Goal: Task Accomplishment & Management: Manage account settings

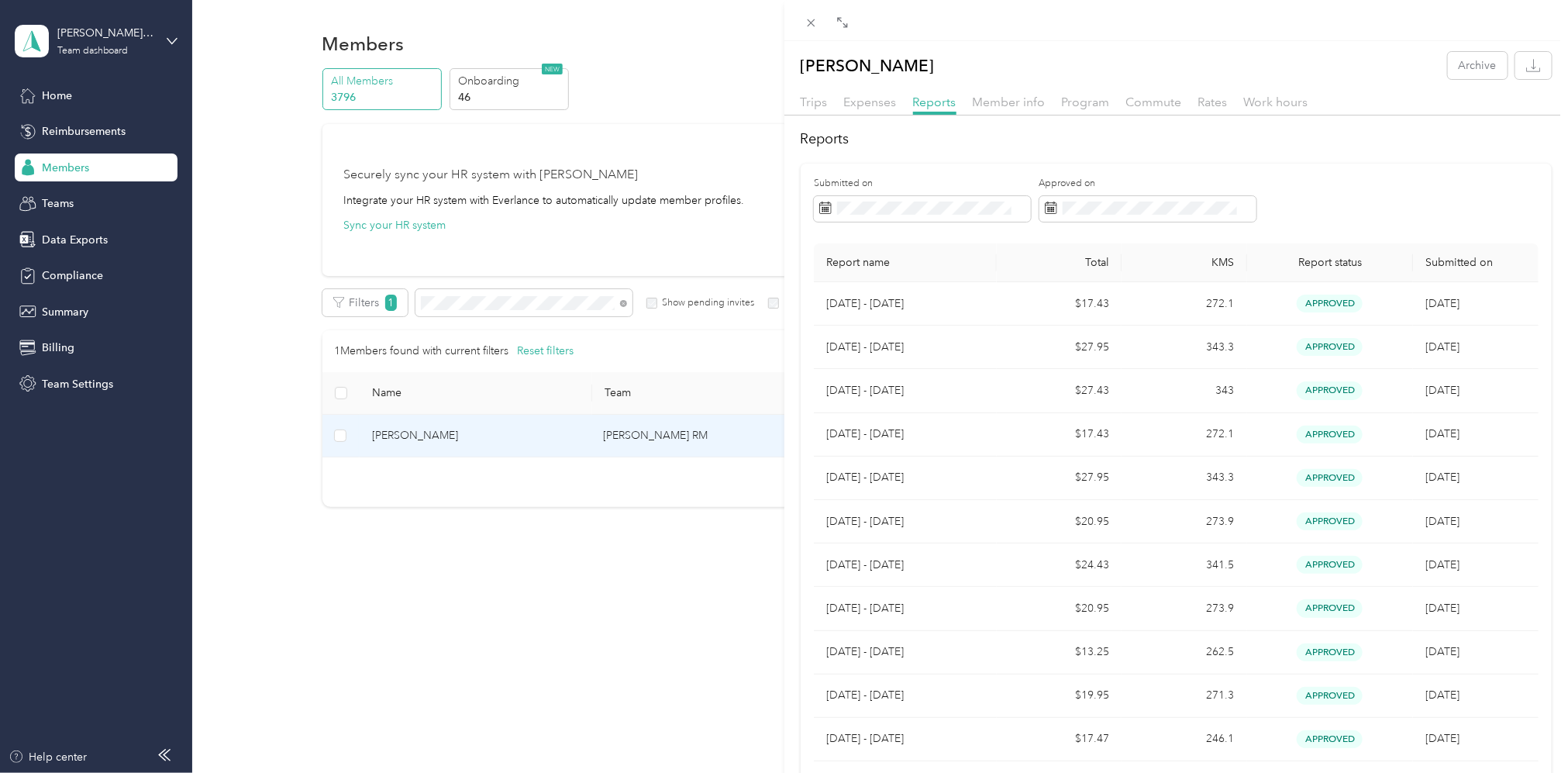
click at [525, 314] on div "[PERSON_NAME] Archive Trips Expenses Reports Member info Program Commute Rates …" at bounding box center [784, 386] width 1568 height 773
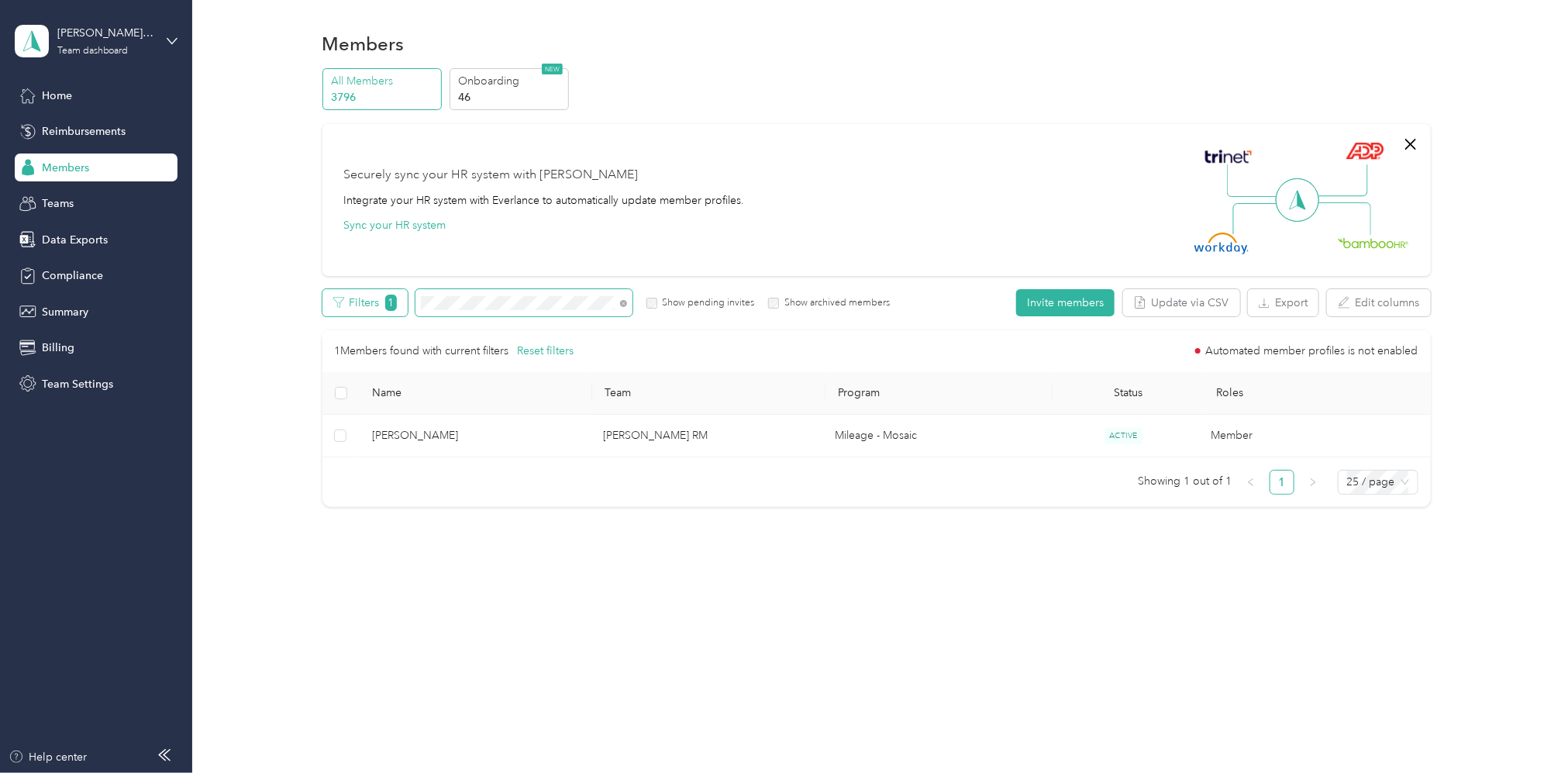
click at [358, 296] on div "Filters 1 Show pending invites Show archived members" at bounding box center [606, 303] width 568 height 27
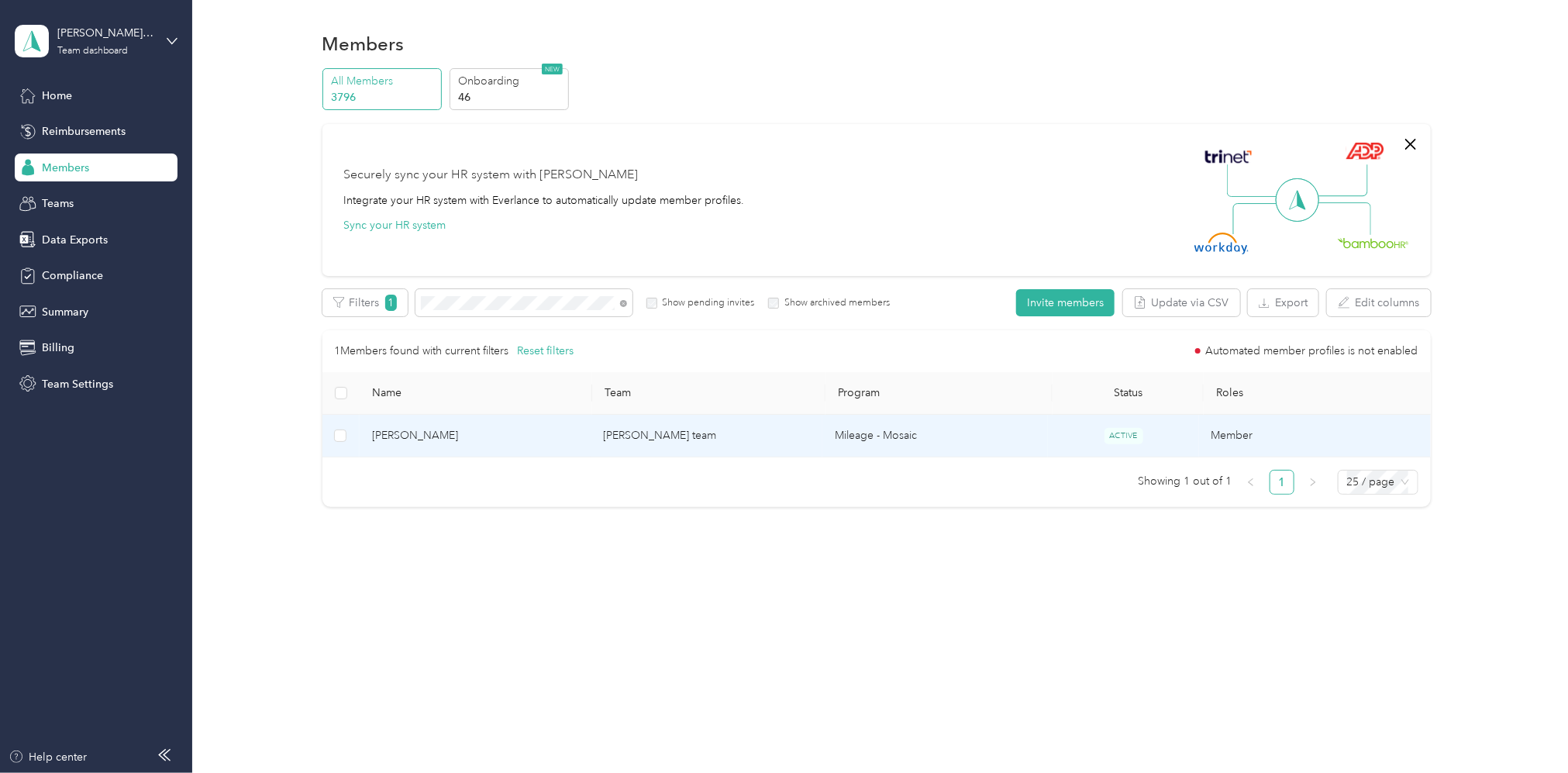
click at [719, 438] on td "[PERSON_NAME] team" at bounding box center [706, 436] width 232 height 43
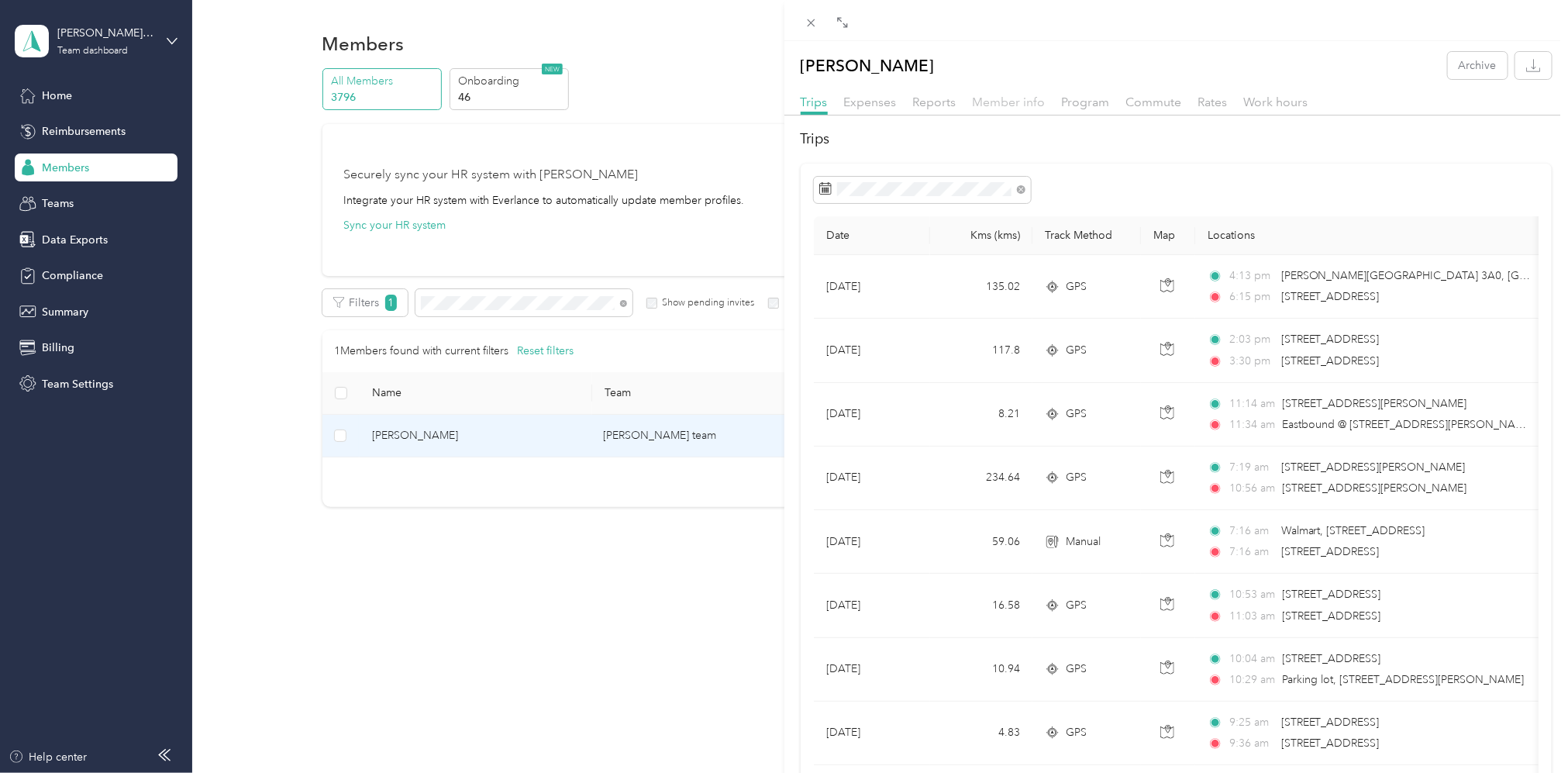
click at [1013, 102] on span "Member info" at bounding box center [1008, 102] width 72 height 15
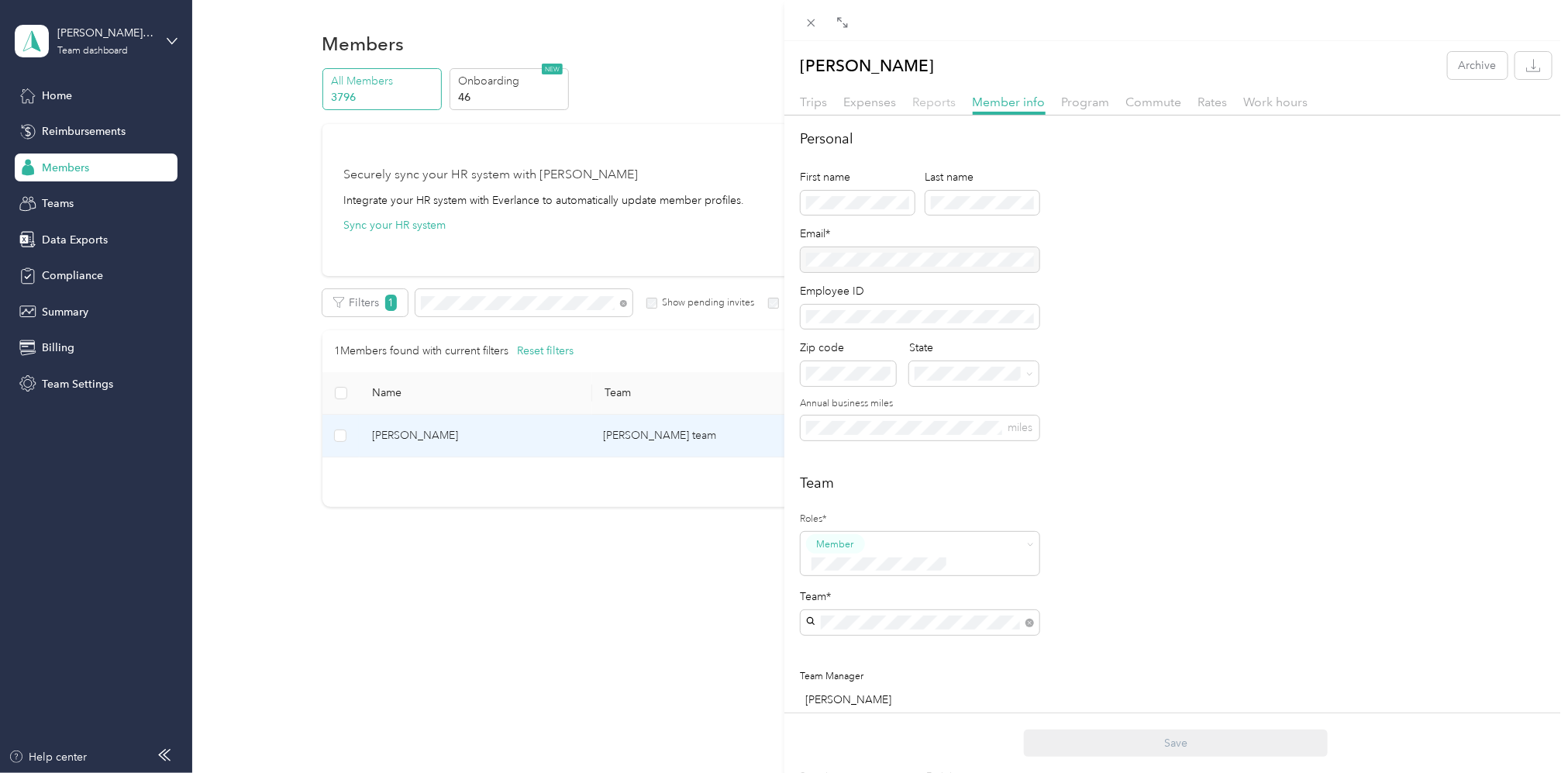
click at [932, 101] on span "Reports" at bounding box center [934, 102] width 43 height 15
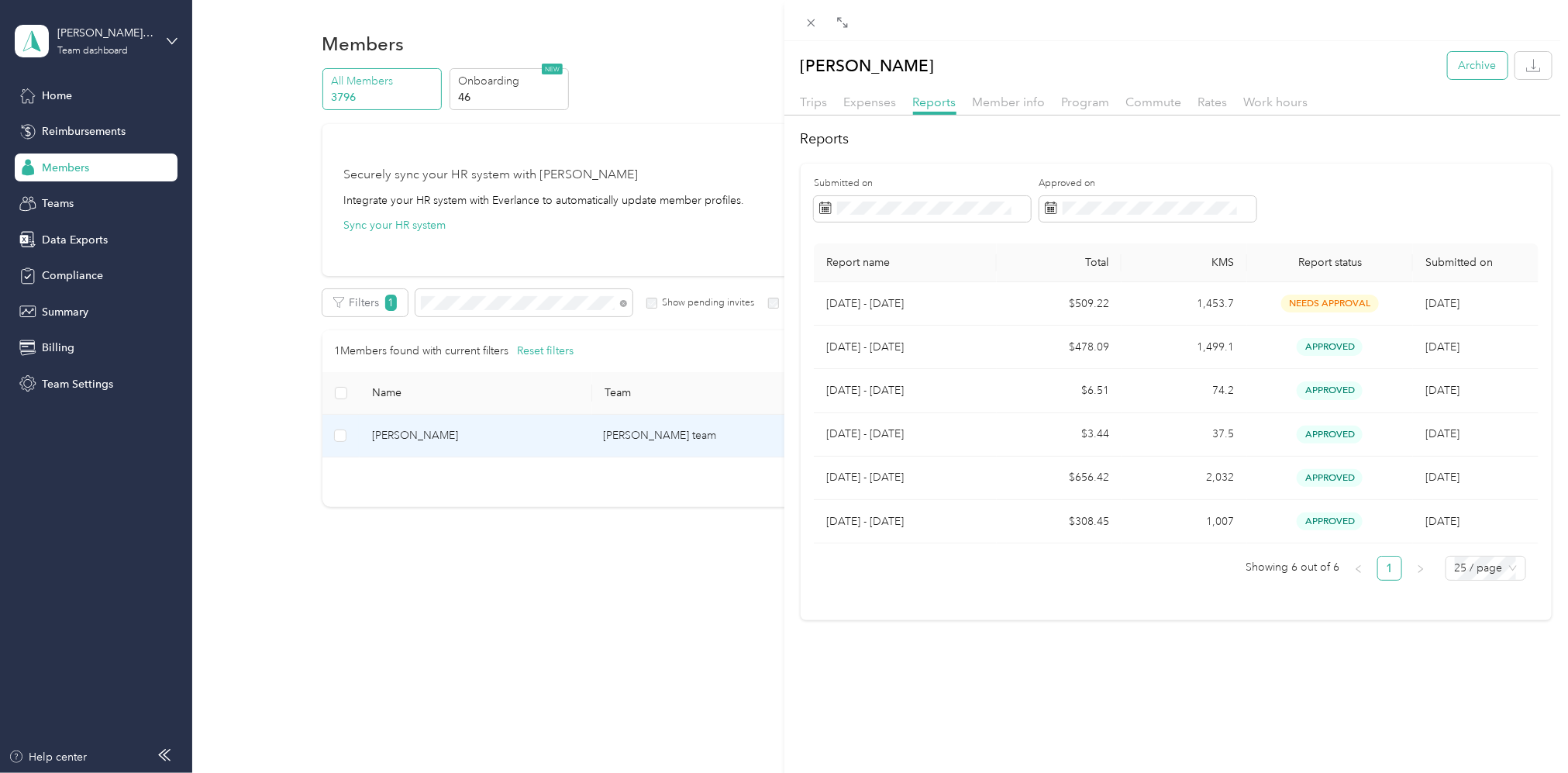
click at [1464, 59] on button "Archive" at bounding box center [1477, 66] width 60 height 27
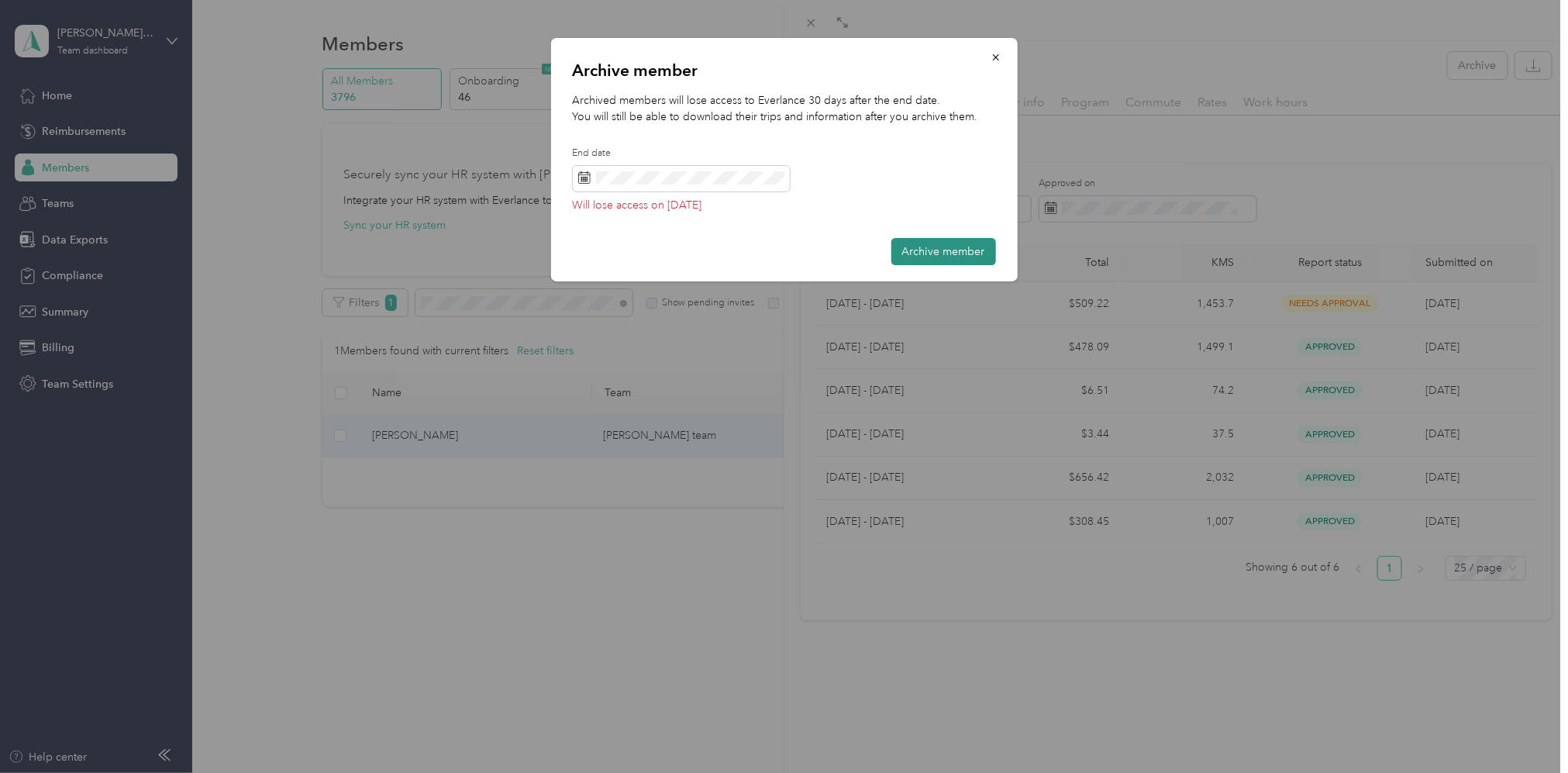
click at [946, 247] on button "Archive member" at bounding box center [943, 251] width 105 height 27
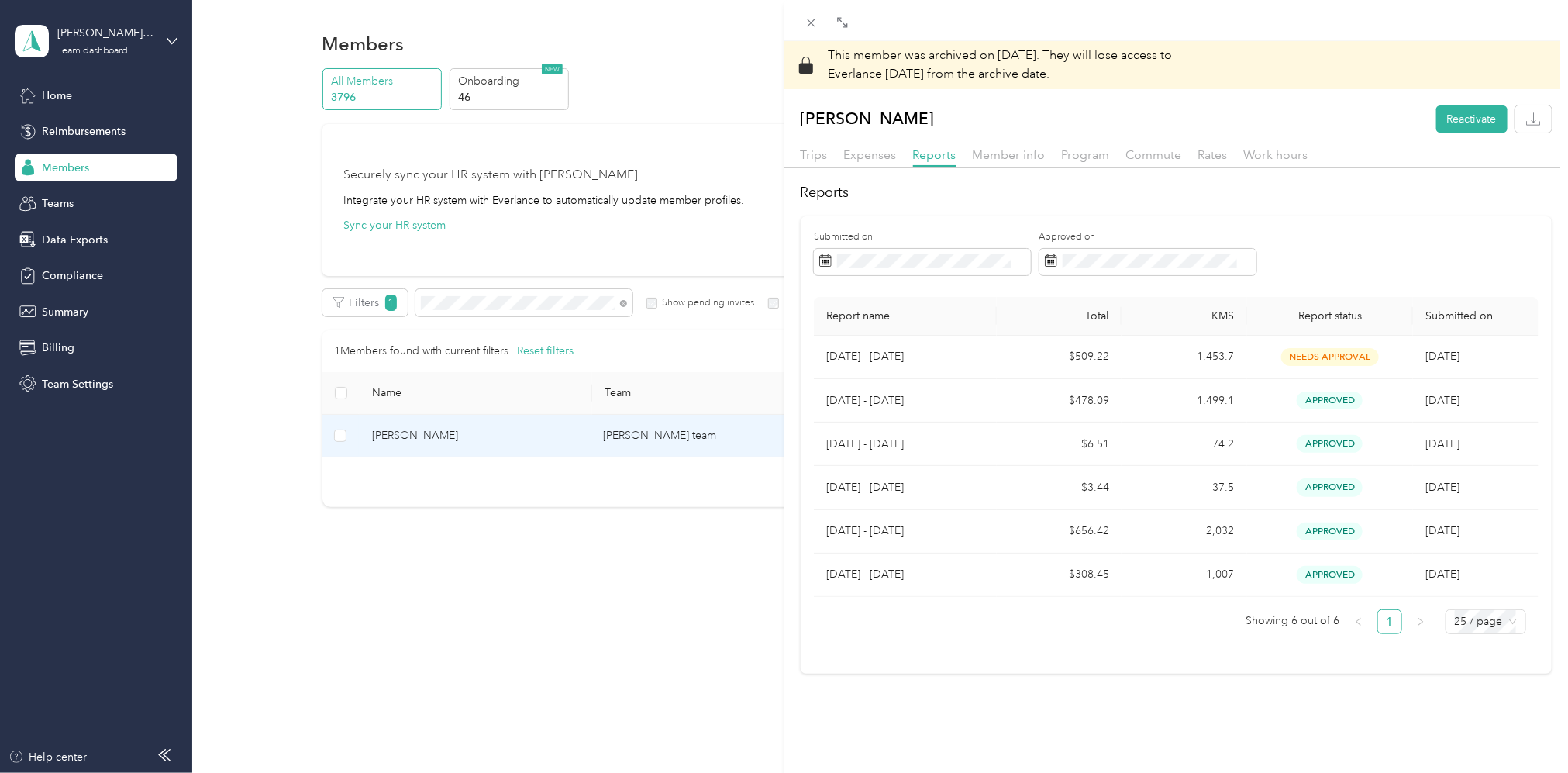
click at [483, 294] on div "This member was archived on [DATE] . They will lose access to Everlance [DATE] …" at bounding box center [784, 386] width 1568 height 773
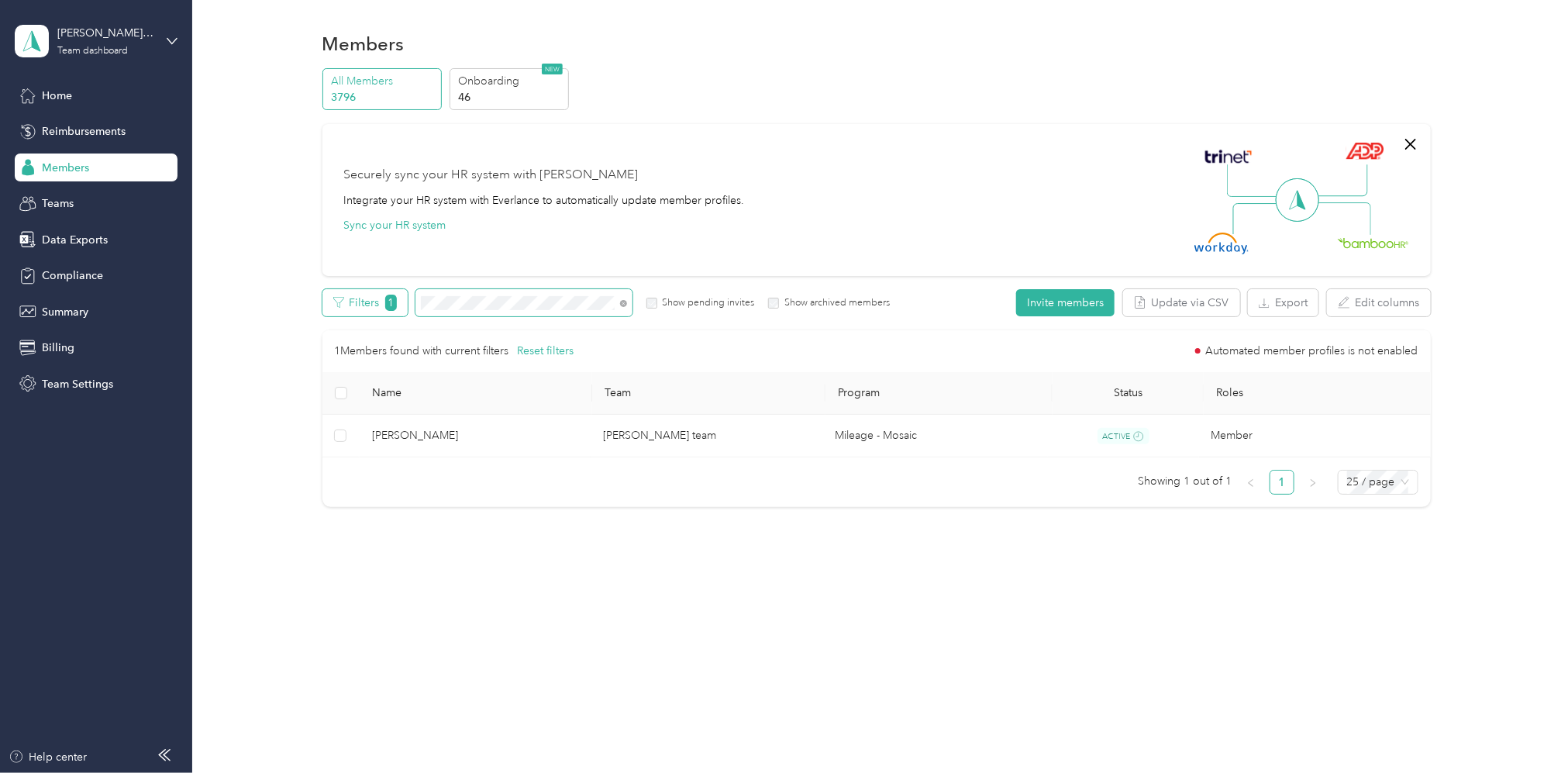
click at [364, 297] on div "Filters 1 Show pending invites Show archived members" at bounding box center [606, 303] width 568 height 27
click at [509, 82] on p "Onboarding" at bounding box center [512, 80] width 106 height 17
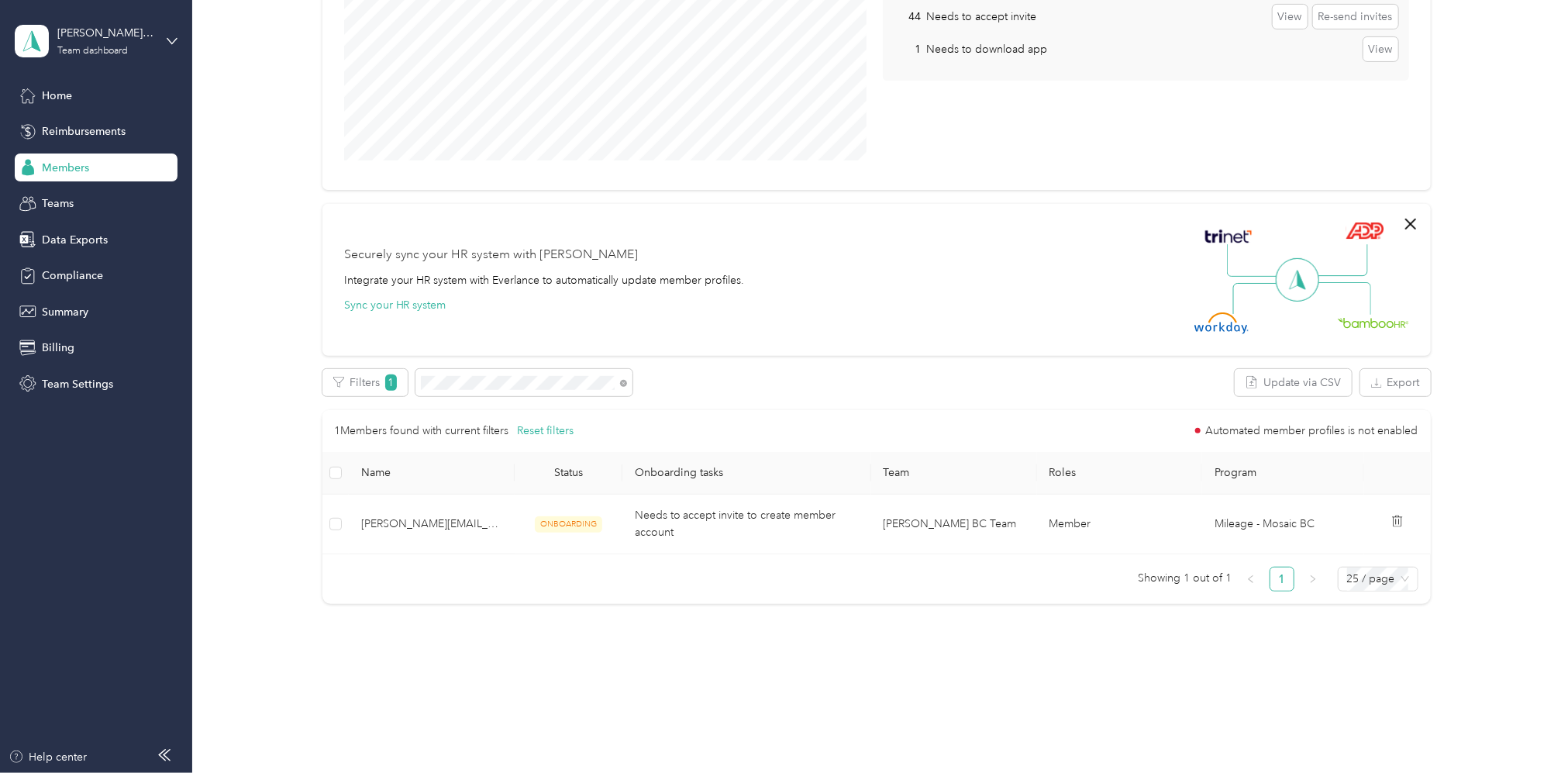
scroll to position [255, 0]
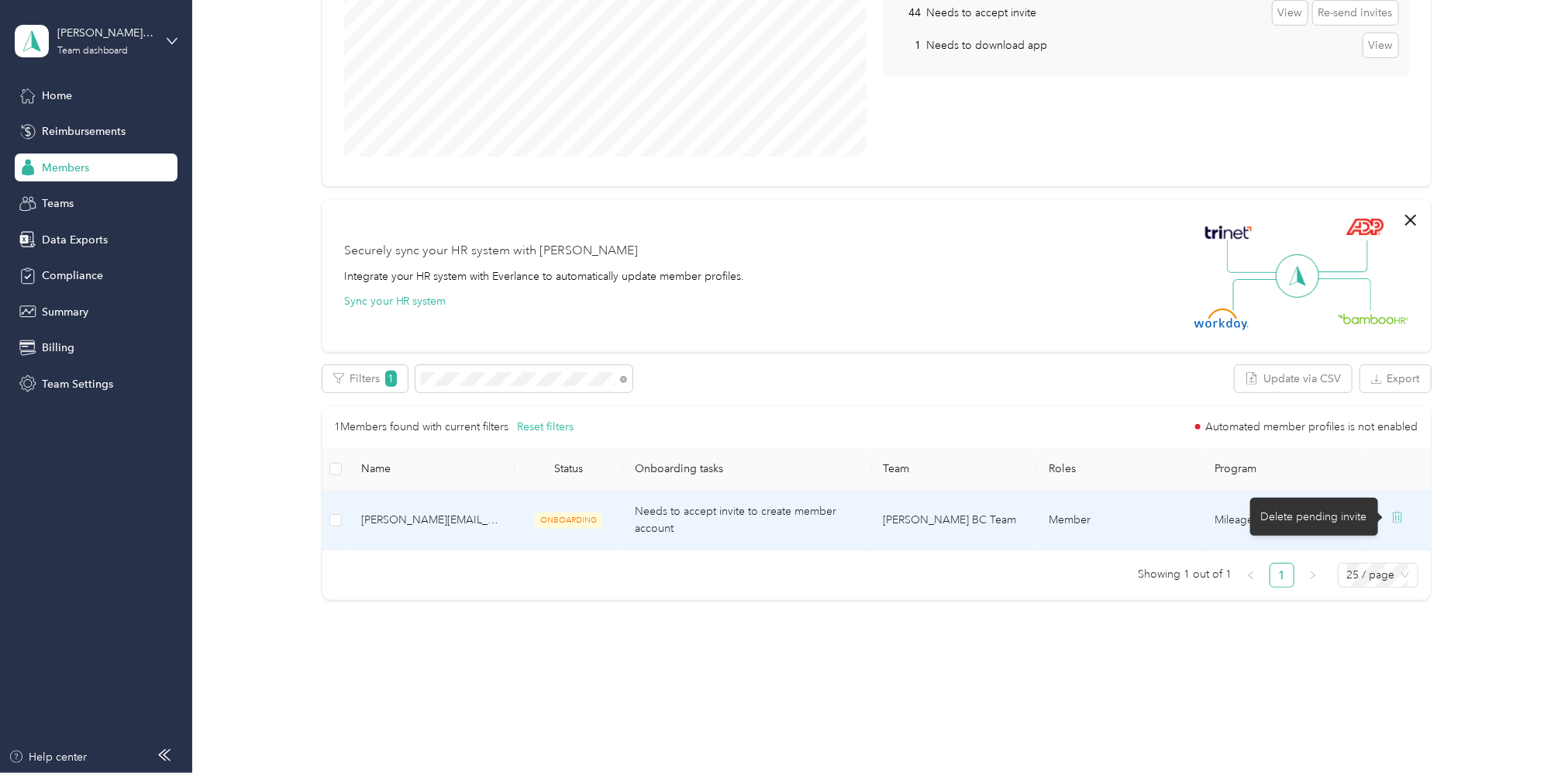
click at [1391, 515] on icon at bounding box center [1397, 517] width 13 height 13
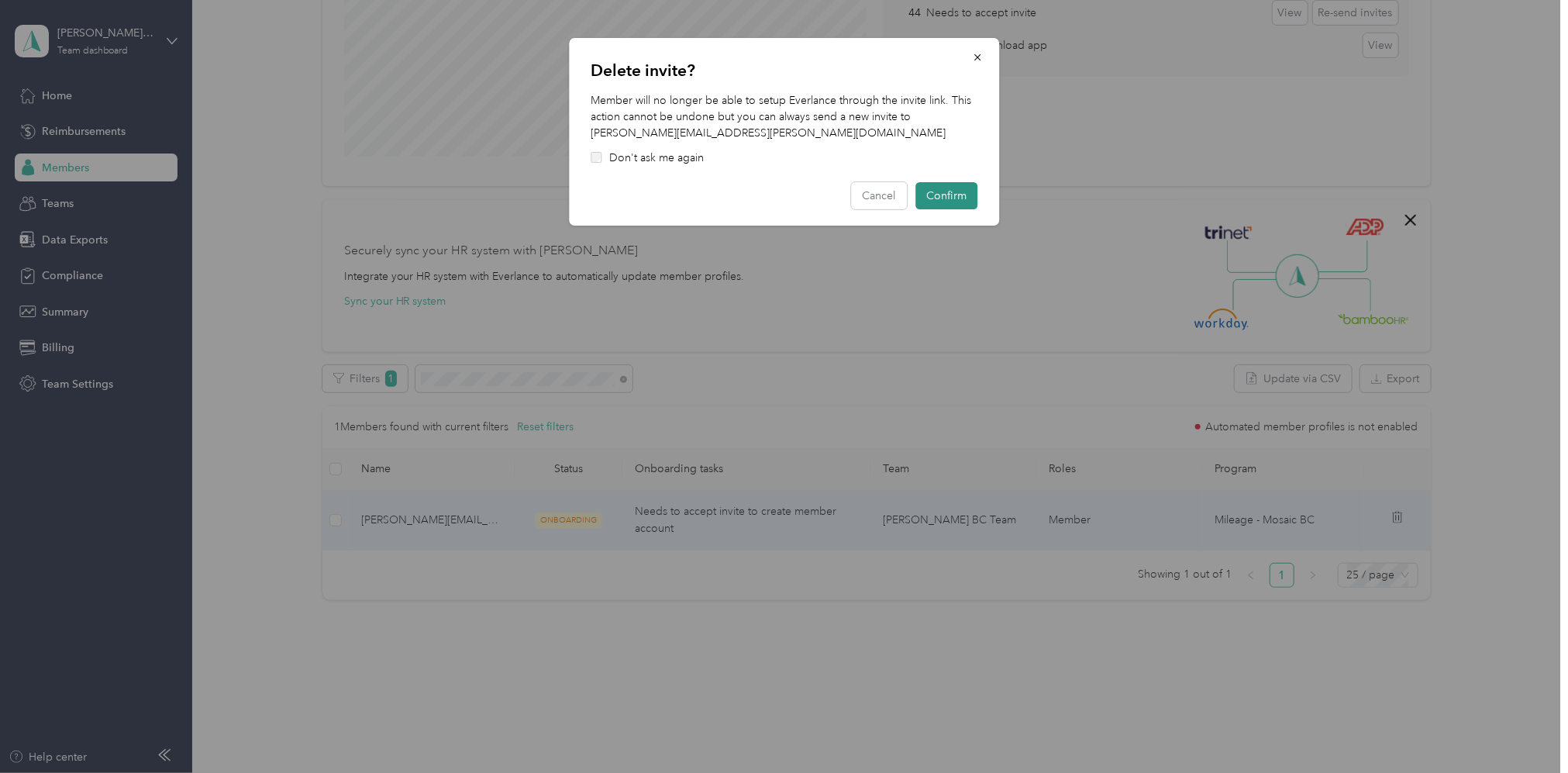
click at [961, 191] on button "Confirm" at bounding box center [946, 196] width 62 height 27
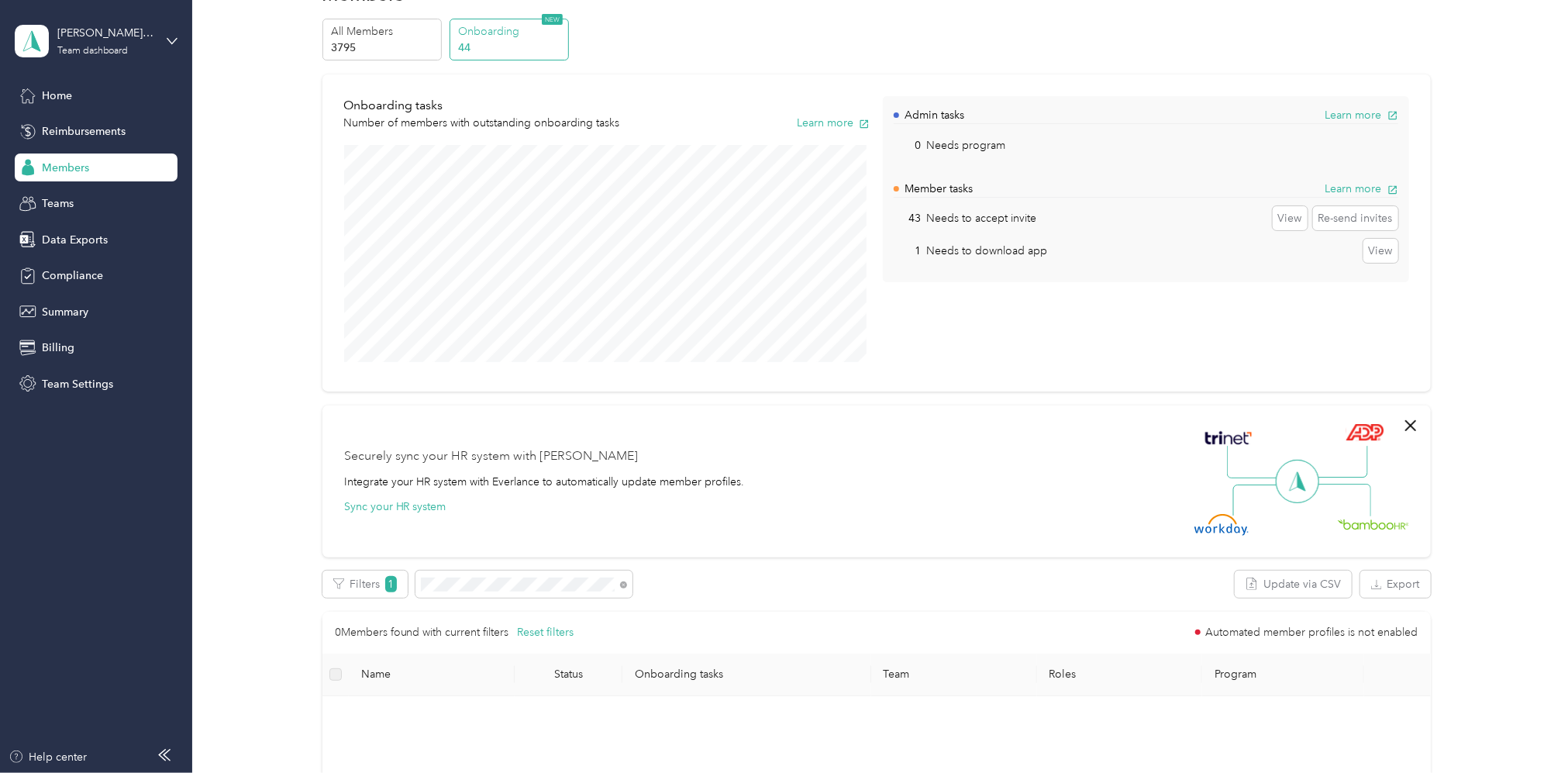
scroll to position [0, 0]
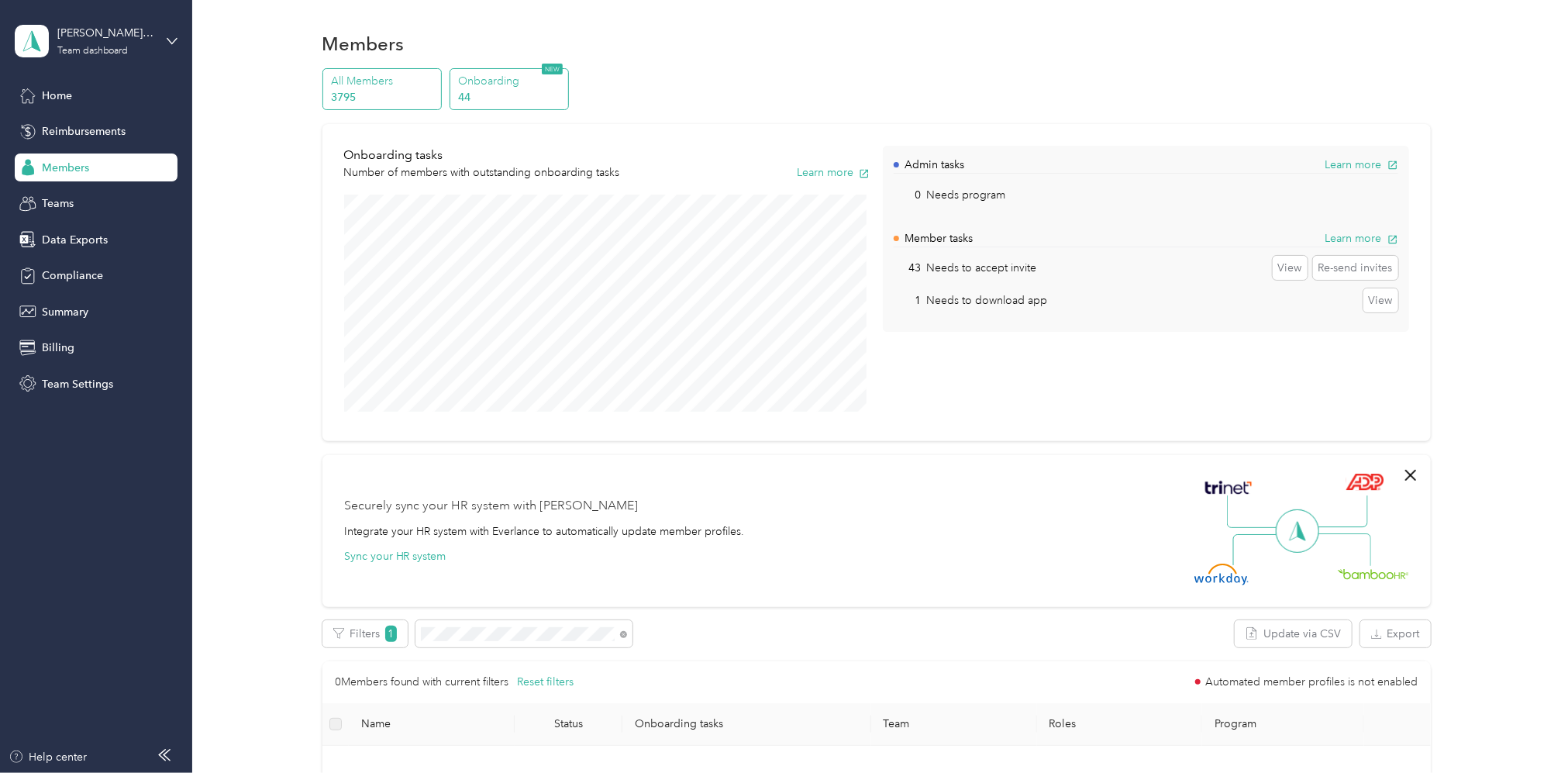
click at [390, 86] on p "All Members" at bounding box center [383, 80] width 106 height 17
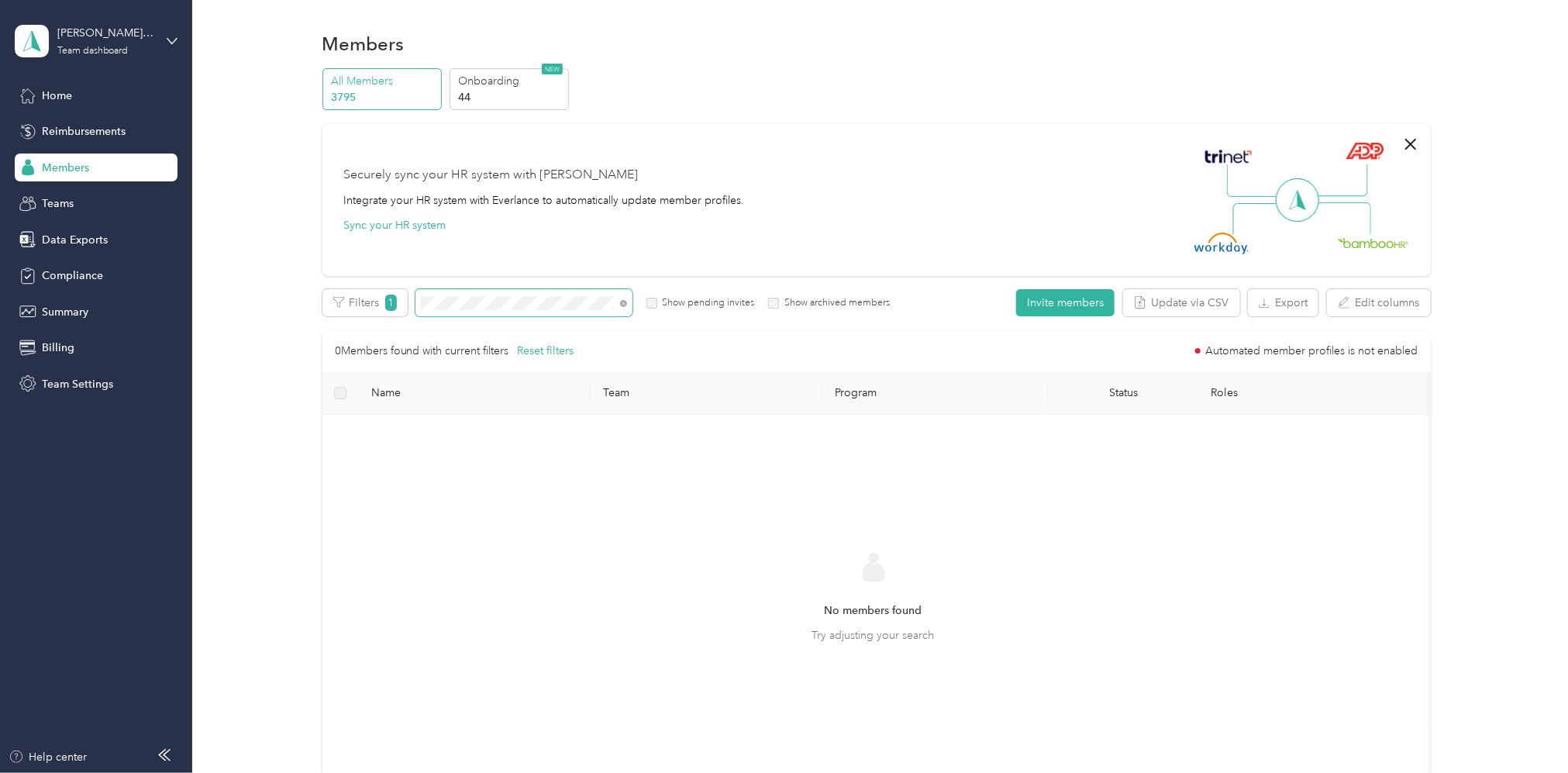
click at [238, 282] on div "All Members 3795 Onboarding 44 NEW Securely sync your HR system with Everlance …" at bounding box center [876, 446] width 1330 height 755
click at [326, 296] on div "Filters 1 Show pending invites Show archived members" at bounding box center [606, 303] width 568 height 27
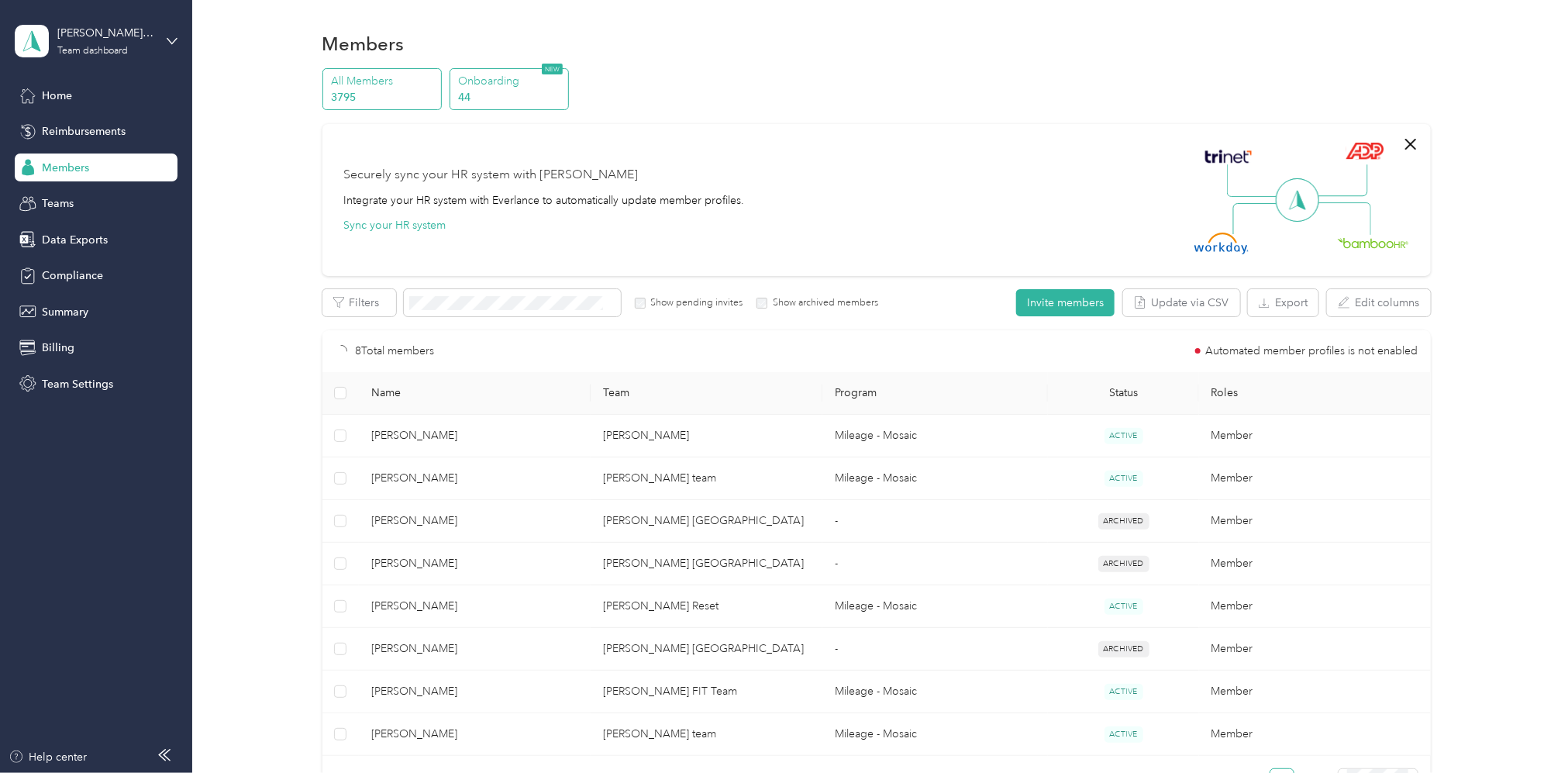
click at [504, 84] on p "Onboarding" at bounding box center [512, 80] width 106 height 17
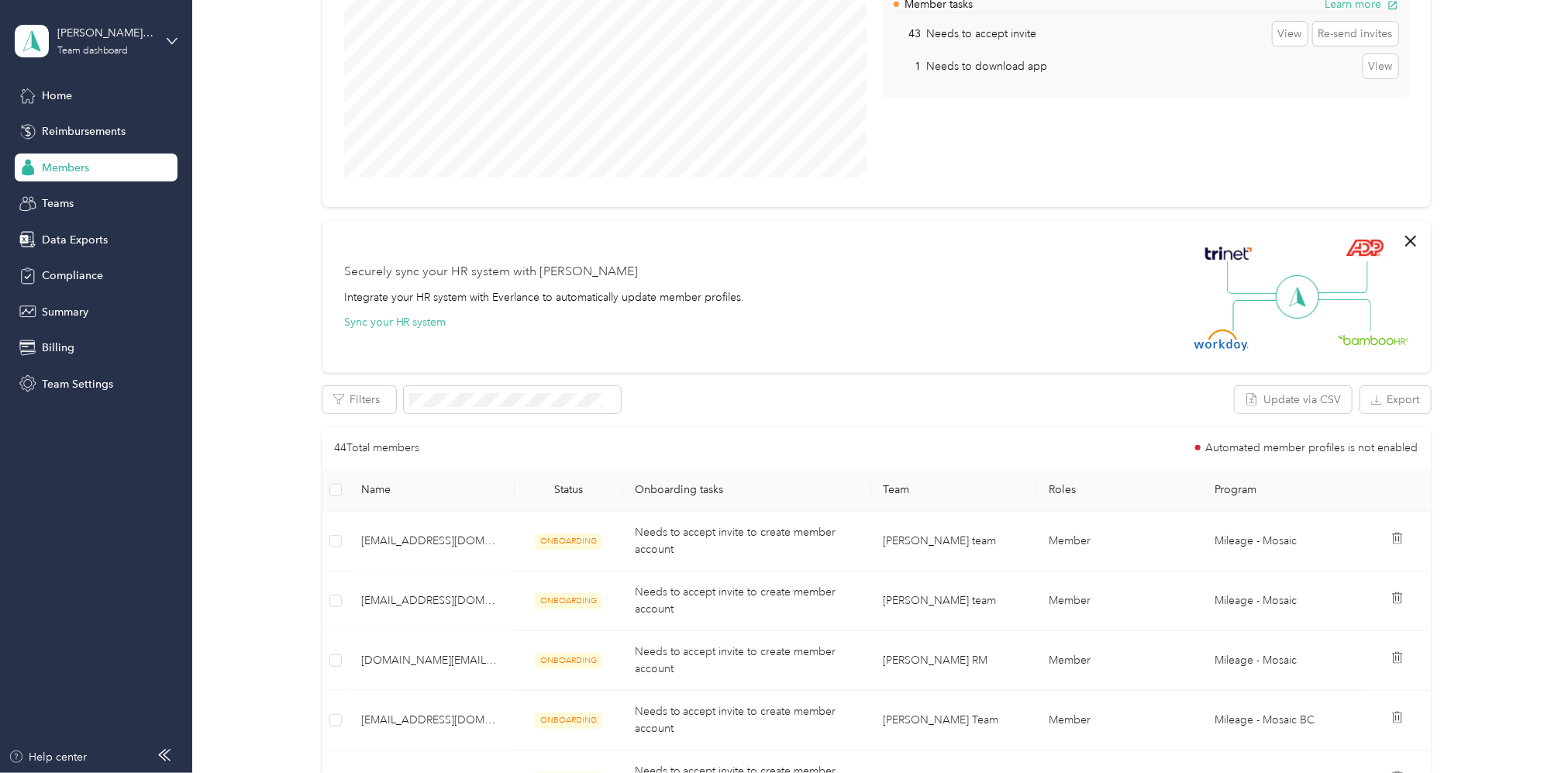
scroll to position [517, 0]
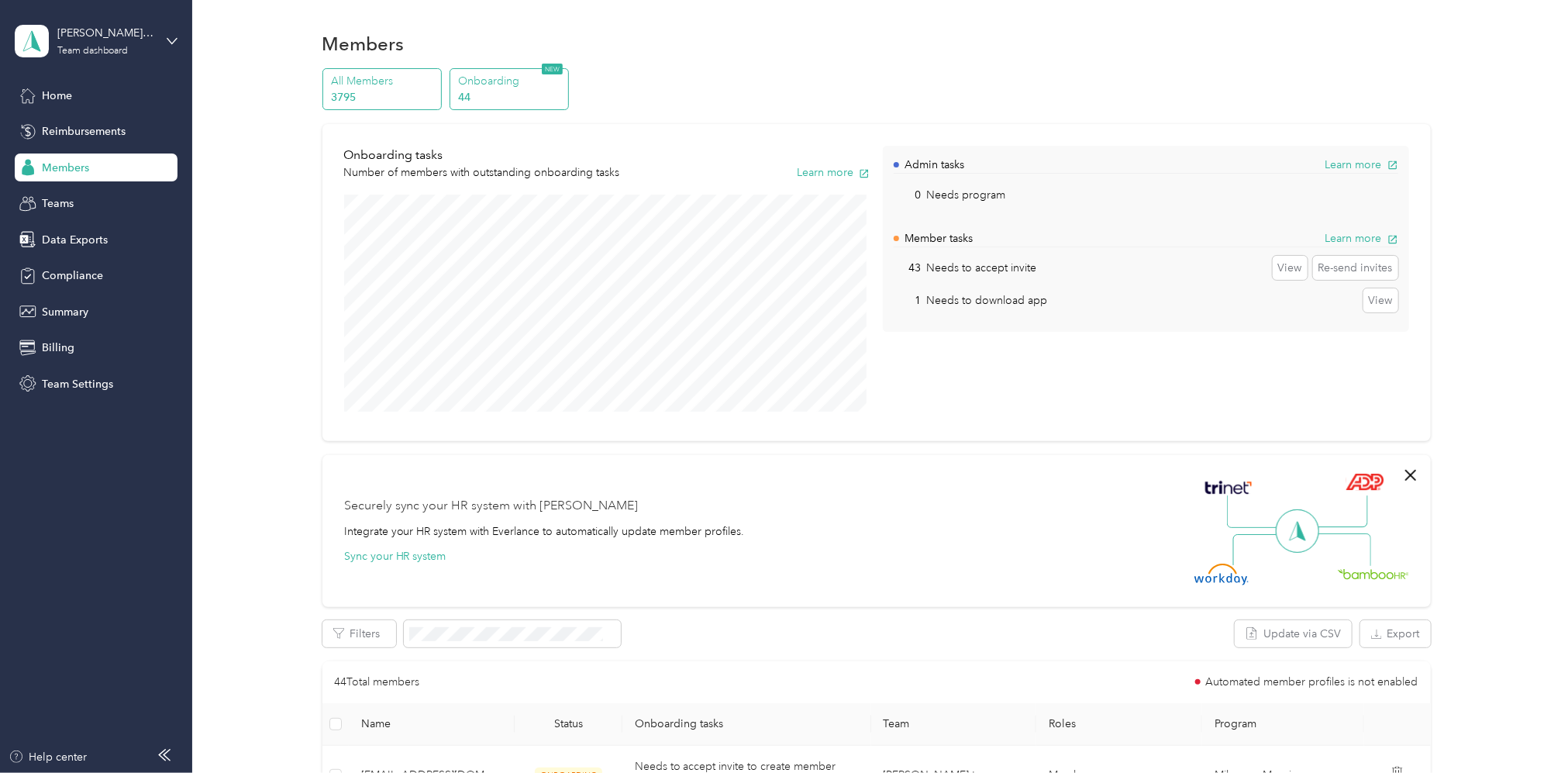
click at [395, 86] on p "All Members" at bounding box center [383, 80] width 106 height 17
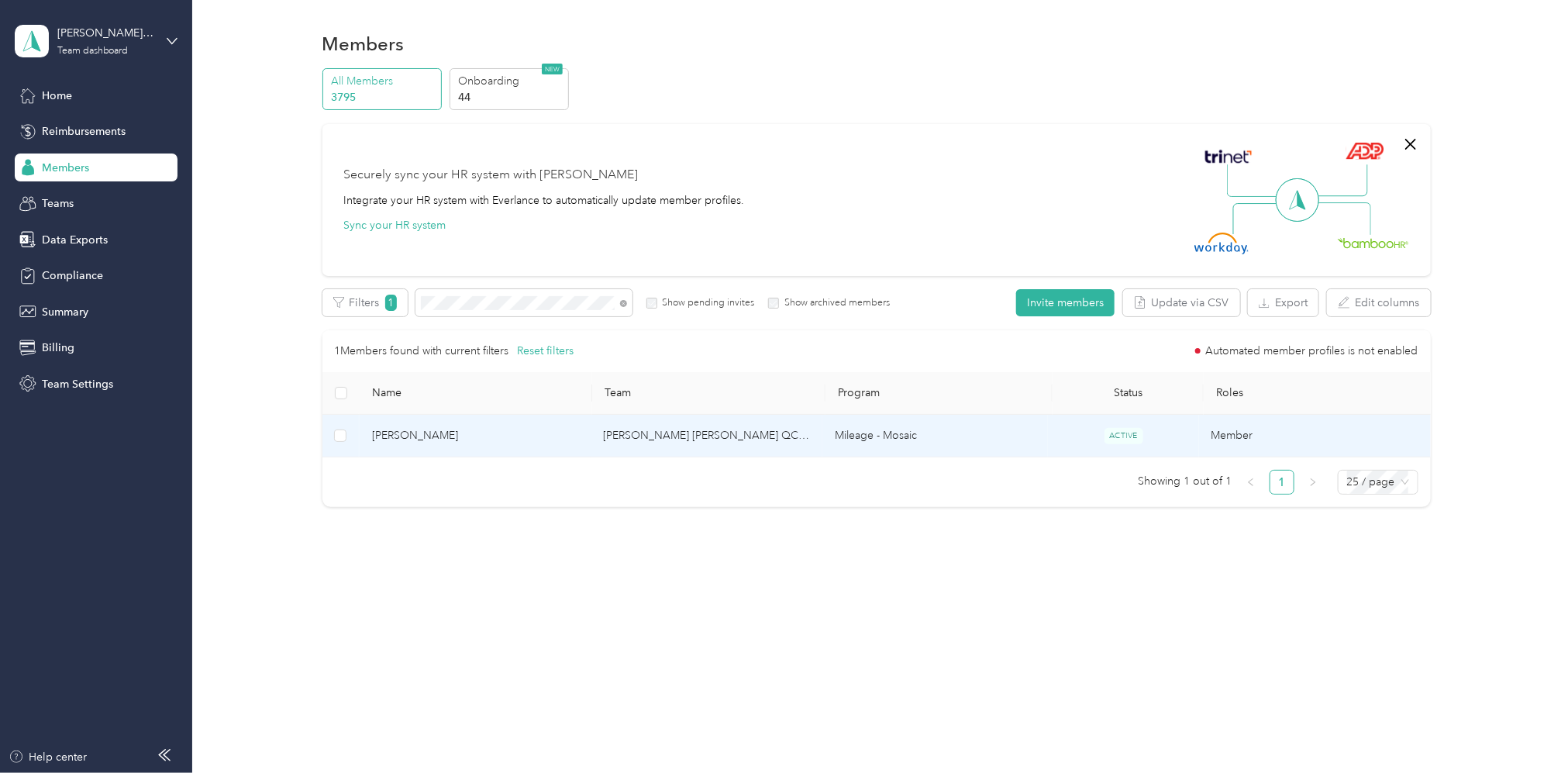
click at [698, 432] on td "[PERSON_NAME] [PERSON_NAME] QC CENTRAL" at bounding box center [706, 436] width 232 height 43
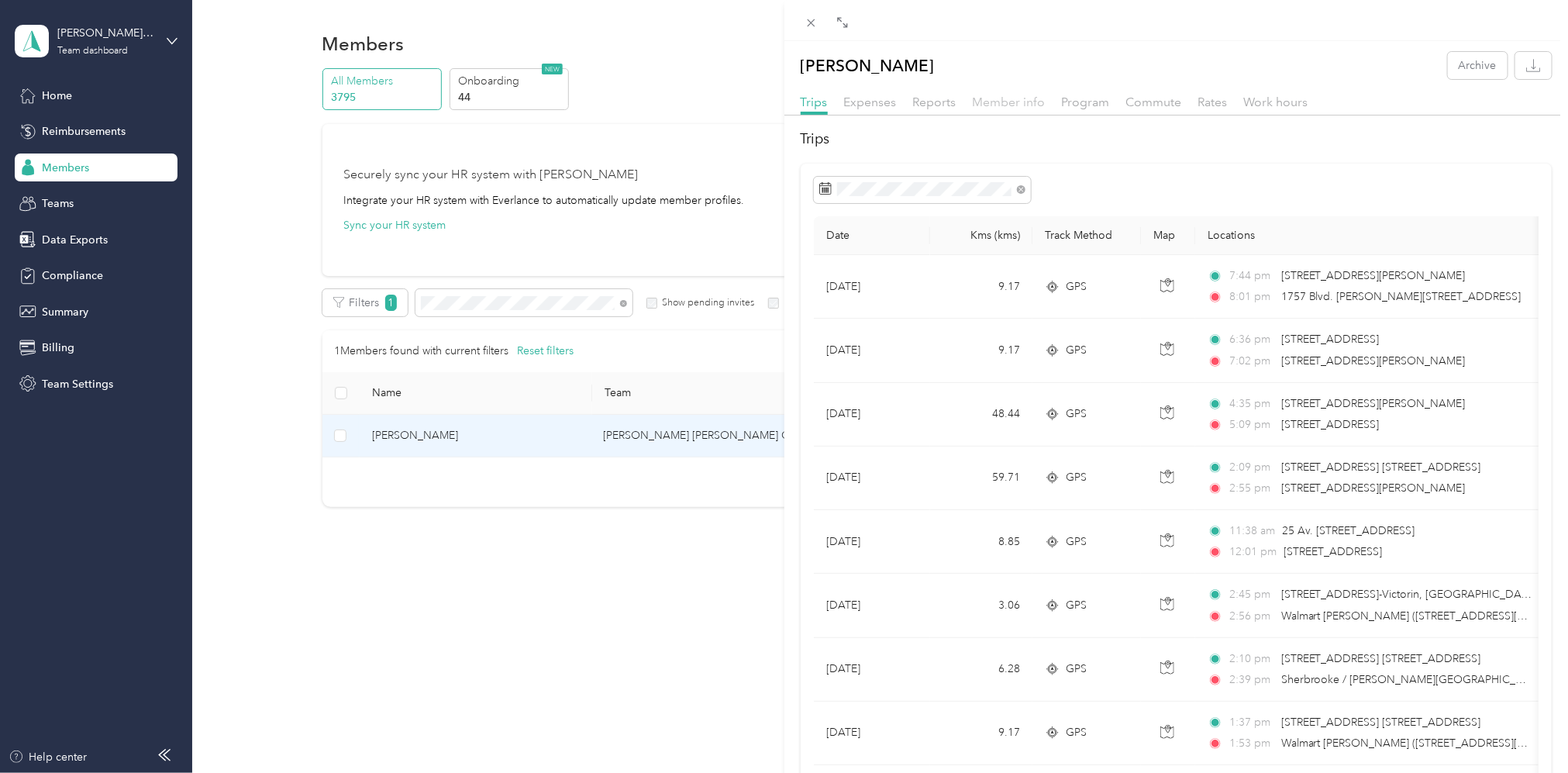
click at [983, 106] on span "Member info" at bounding box center [1008, 102] width 72 height 15
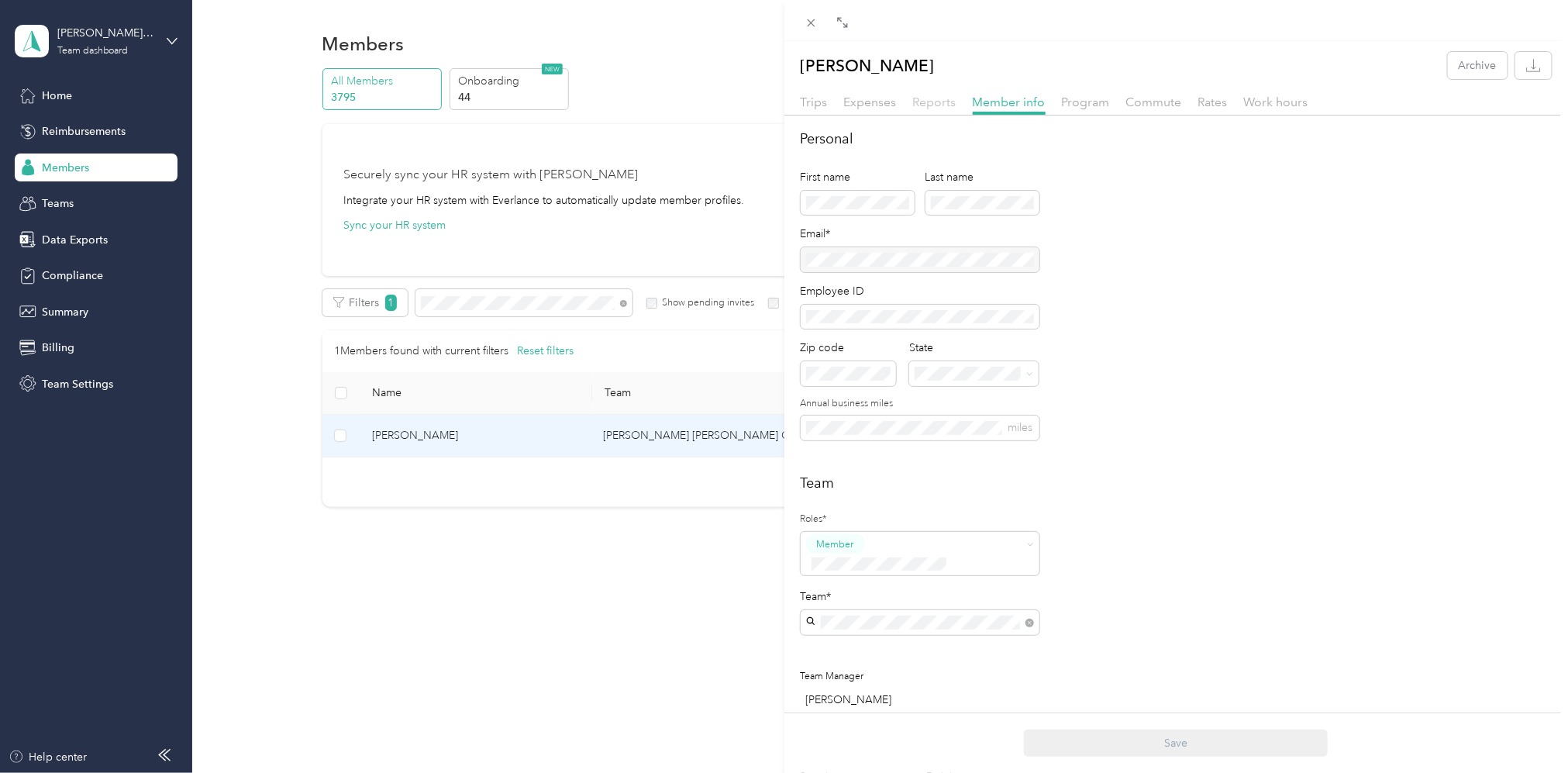
click at [926, 98] on span "Reports" at bounding box center [934, 102] width 43 height 15
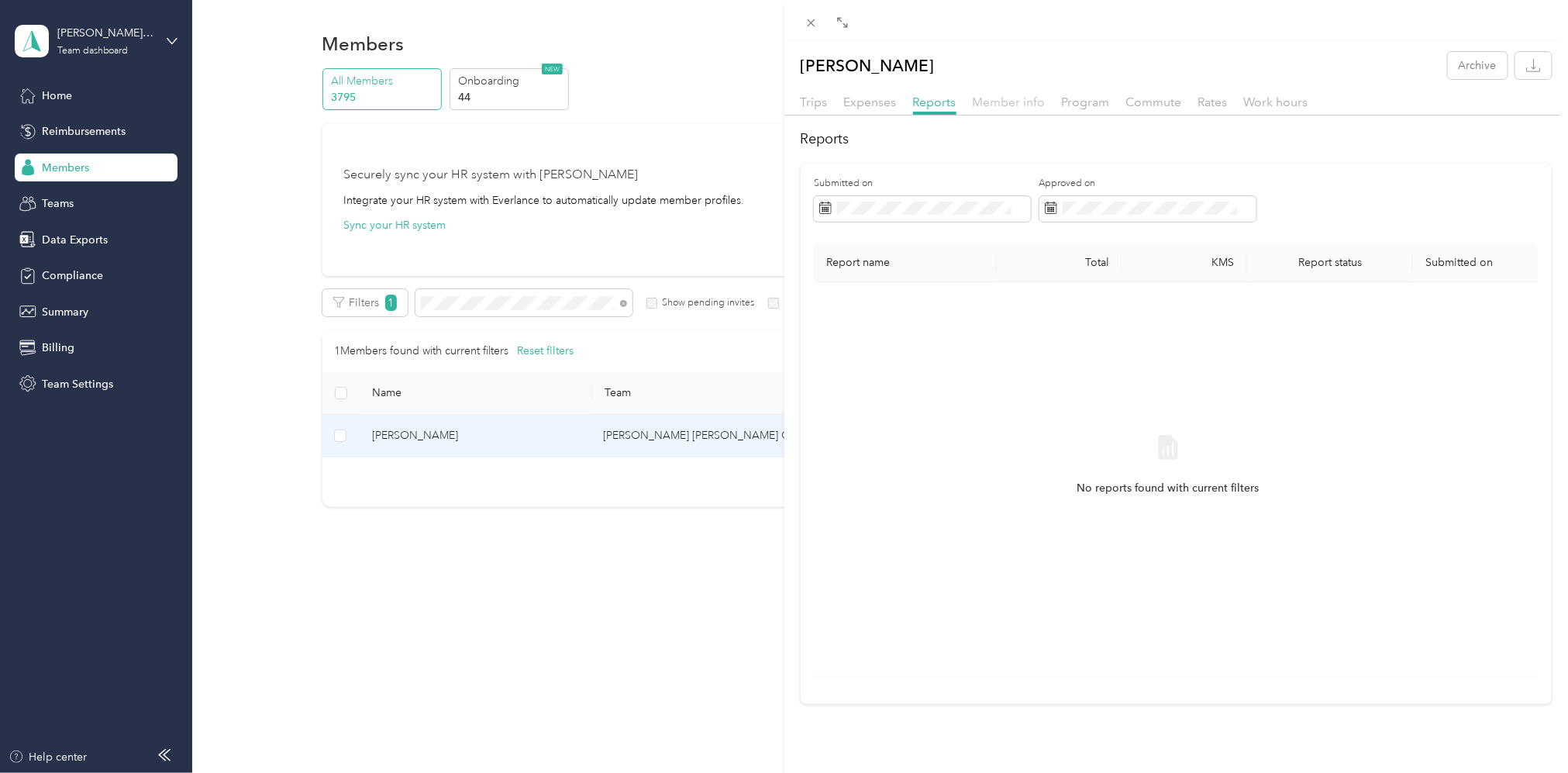
click at [1019, 99] on span "Member info" at bounding box center [1008, 102] width 72 height 15
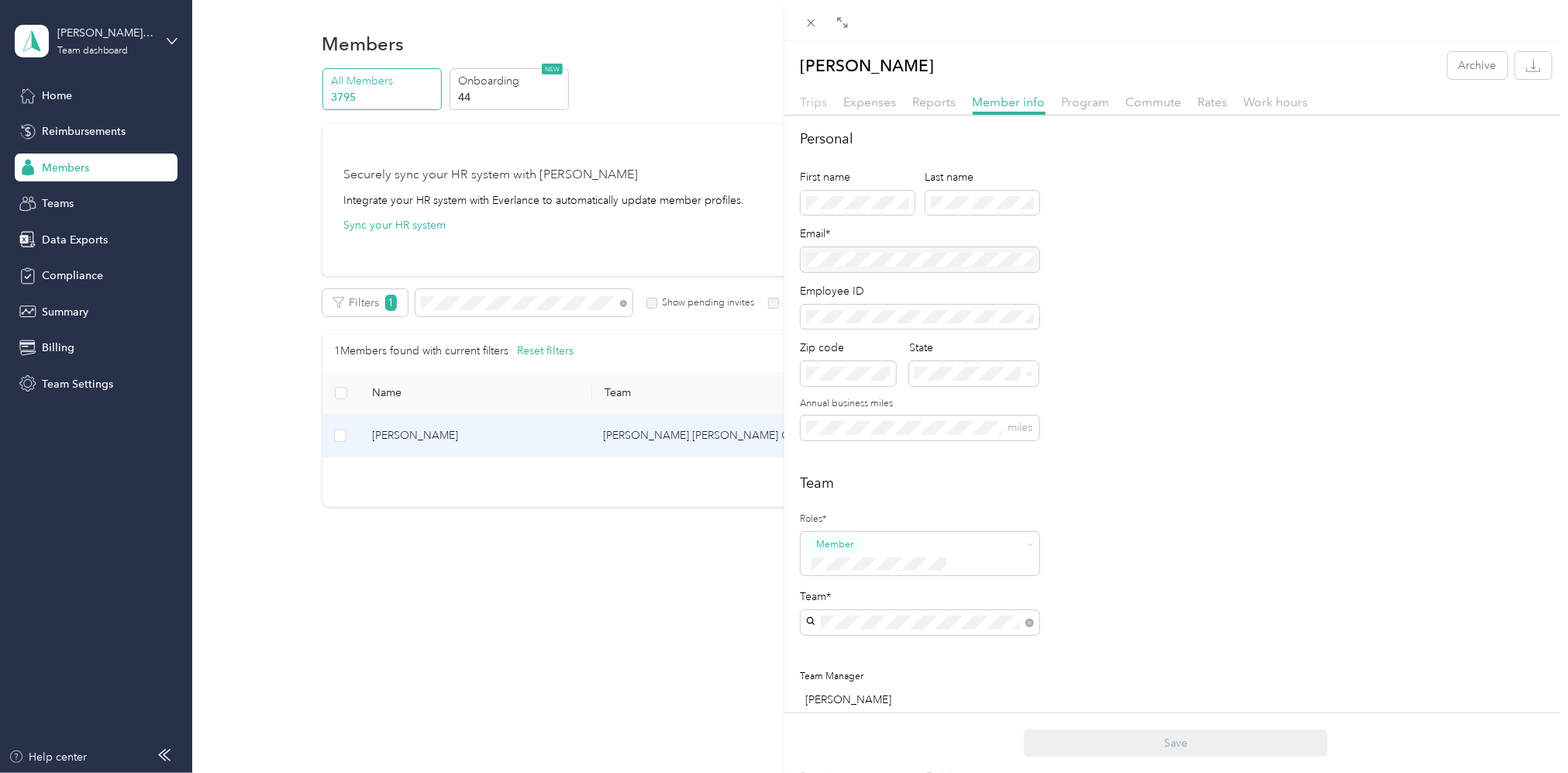
click at [812, 100] on span "Trips" at bounding box center [814, 102] width 27 height 15
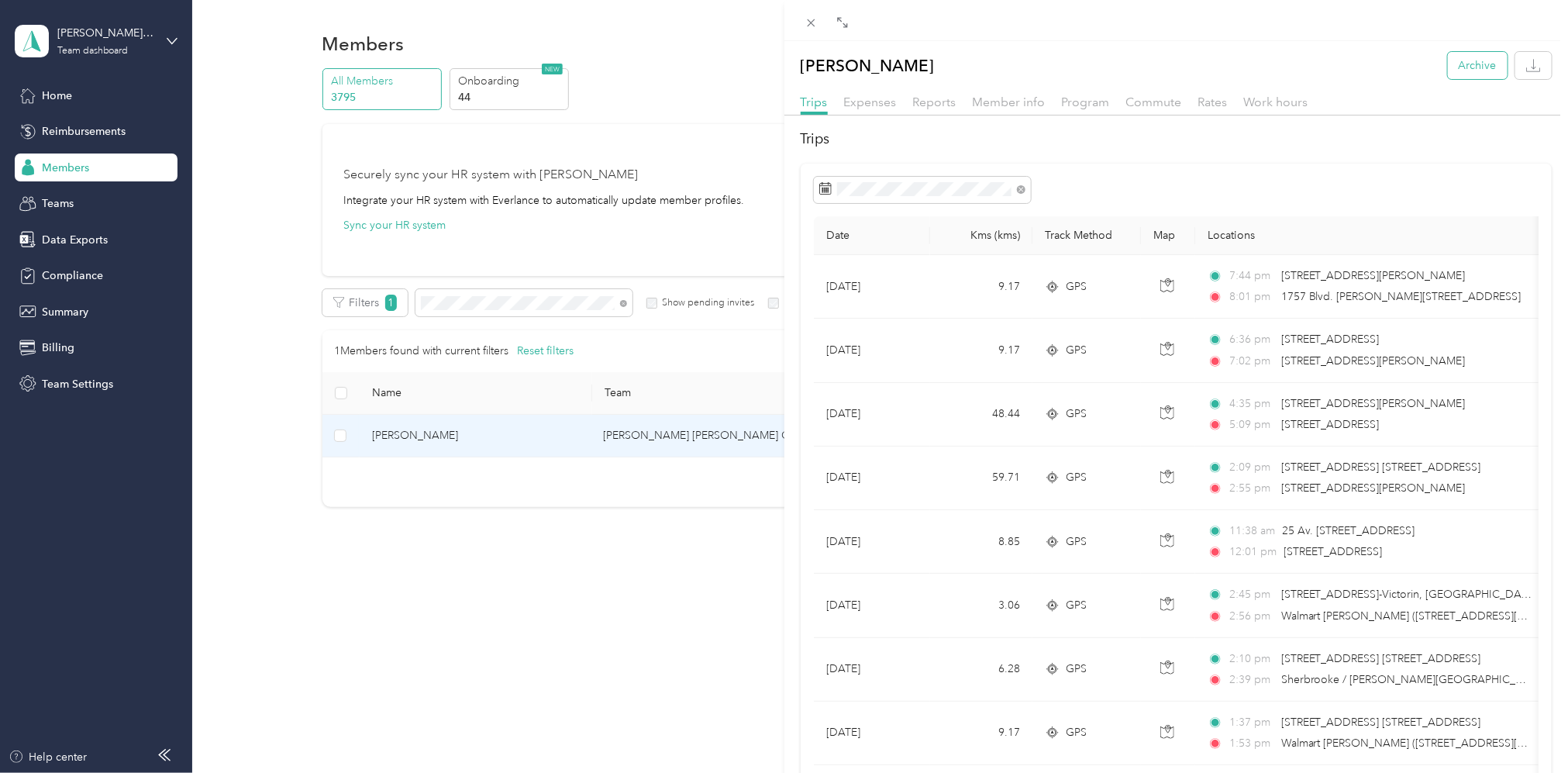
click at [1460, 67] on button "Archive" at bounding box center [1477, 66] width 60 height 27
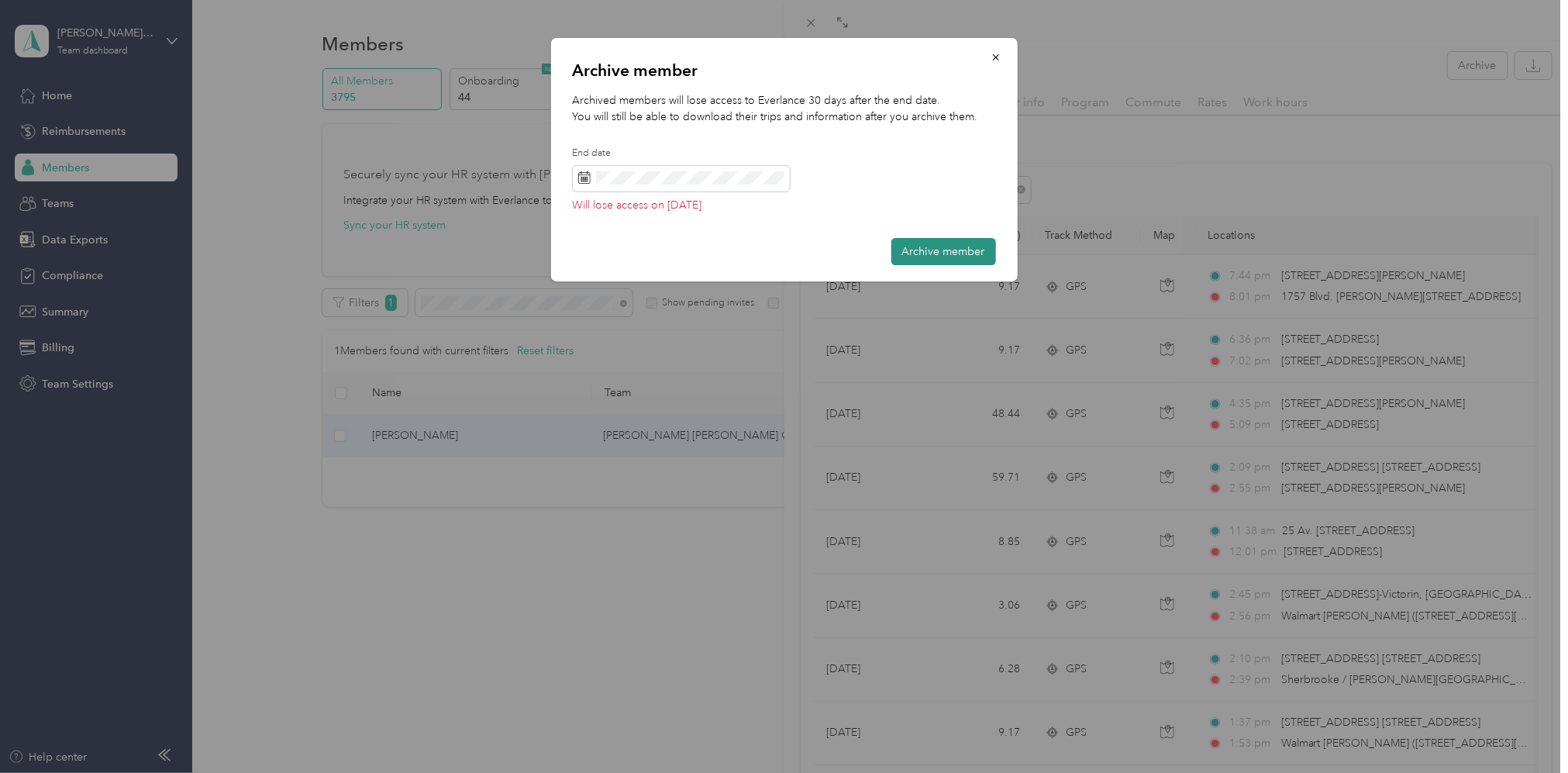
click at [938, 254] on button "Archive member" at bounding box center [943, 251] width 105 height 27
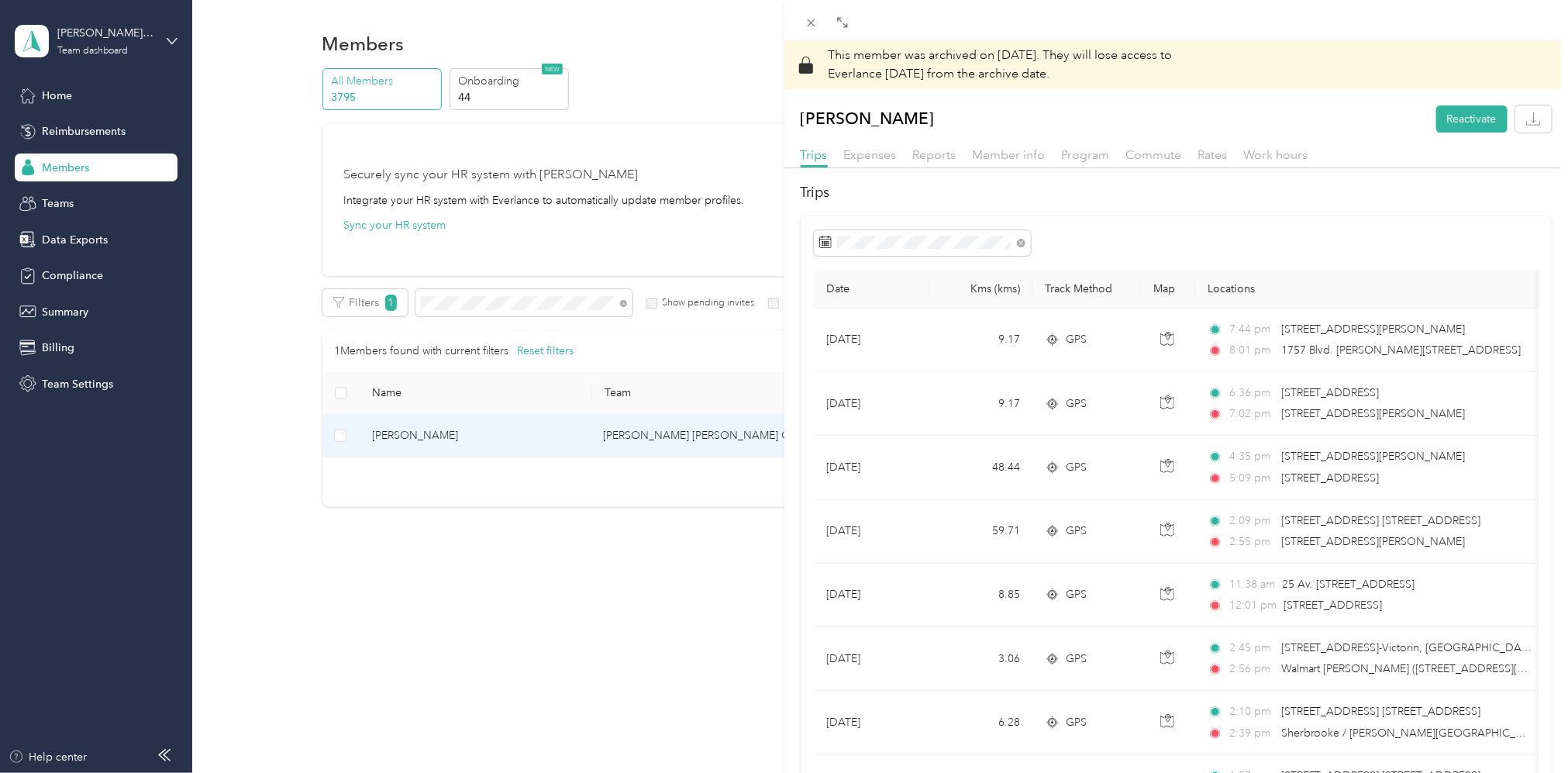
click at [537, 312] on div "This member was archived on [DATE] . They will lose access to Everlance [DATE] …" at bounding box center [784, 386] width 1568 height 773
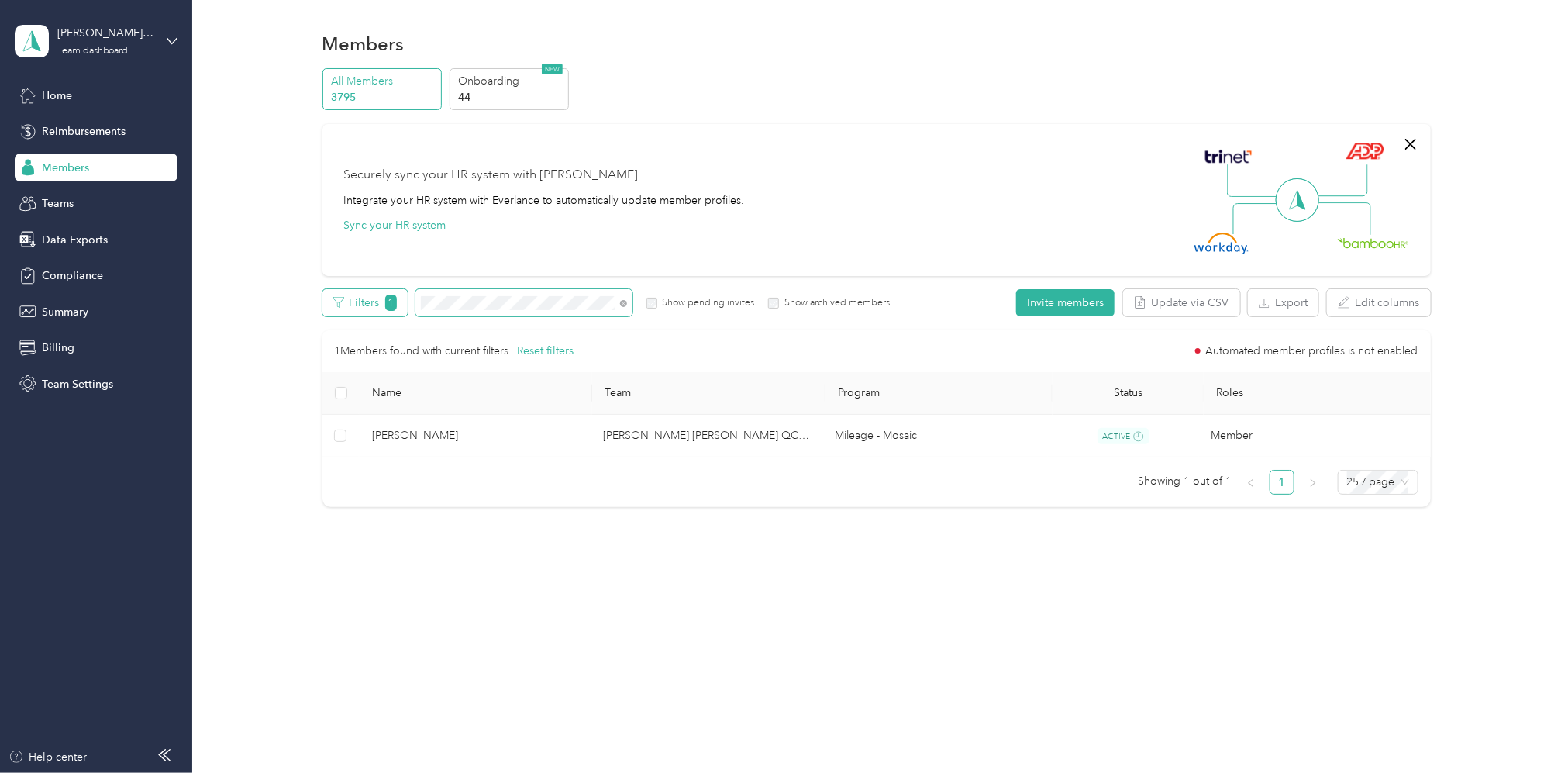
click at [341, 297] on div "Filters 1 Show pending invites Show archived members" at bounding box center [606, 303] width 568 height 27
click at [344, 300] on div "Filters 1 Show pending invites Show archived members" at bounding box center [606, 303] width 568 height 27
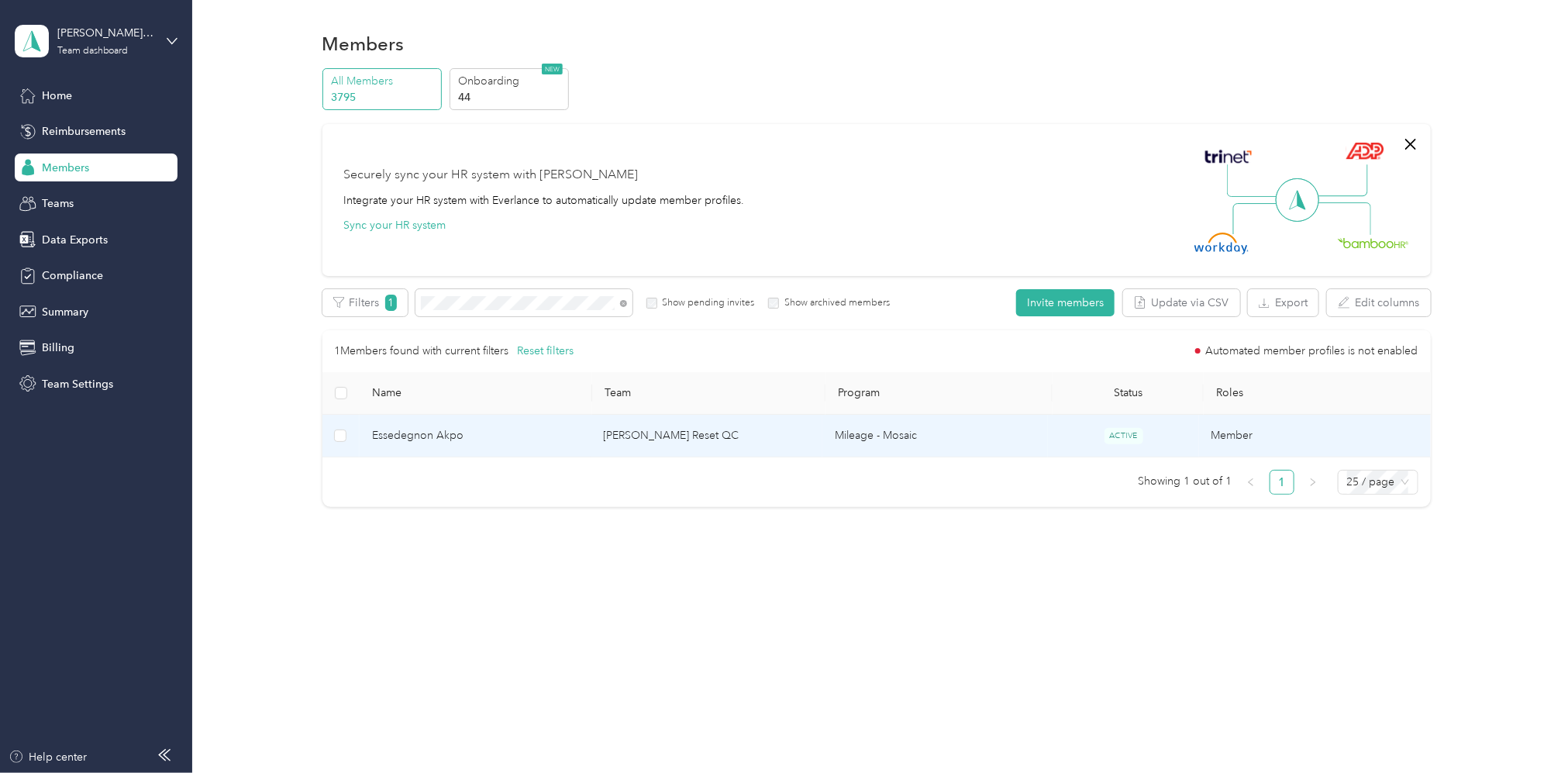
click at [636, 438] on td "[PERSON_NAME] Reset QC" at bounding box center [706, 436] width 232 height 43
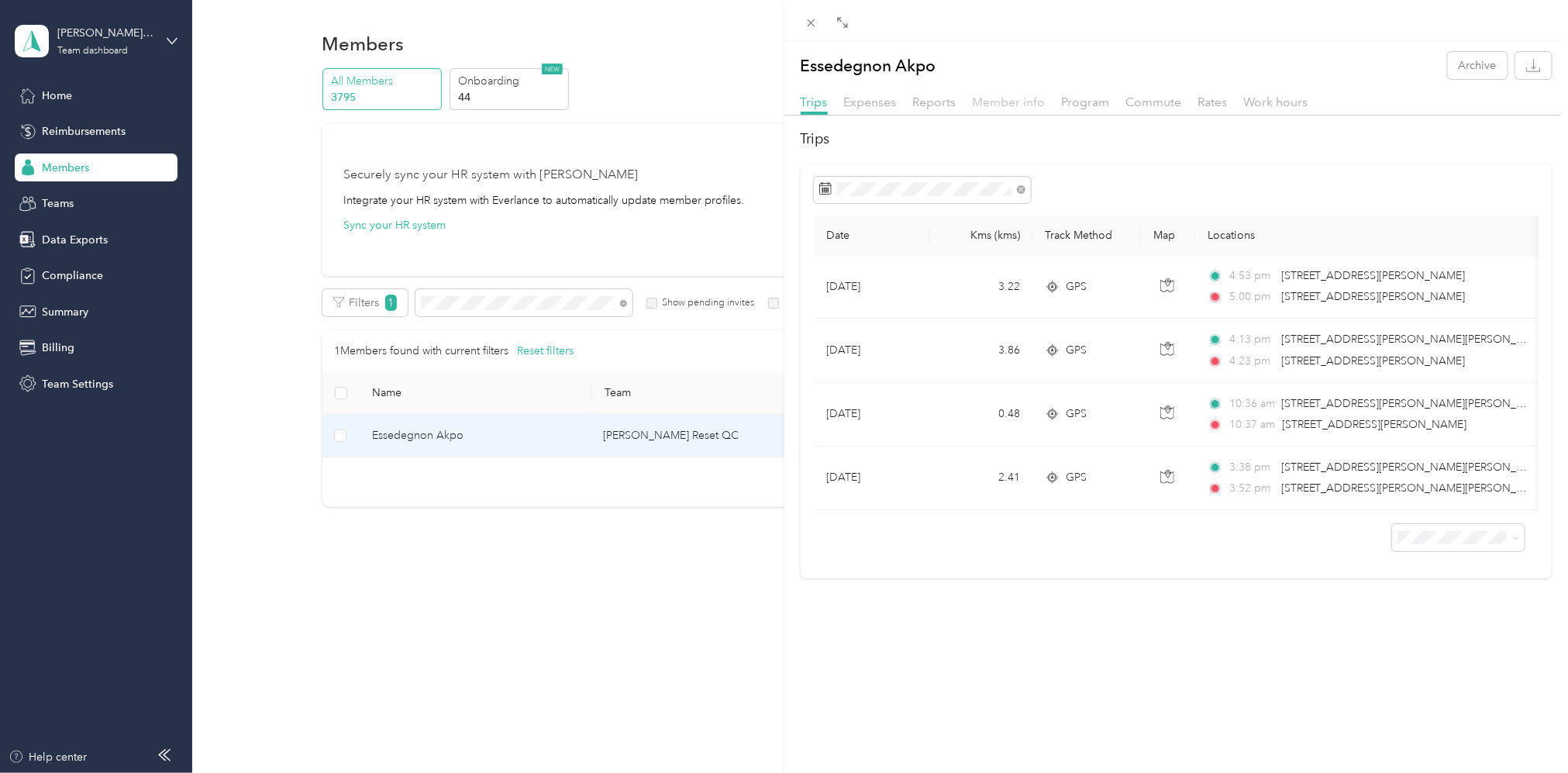
click at [1032, 100] on span "Member info" at bounding box center [1008, 102] width 72 height 15
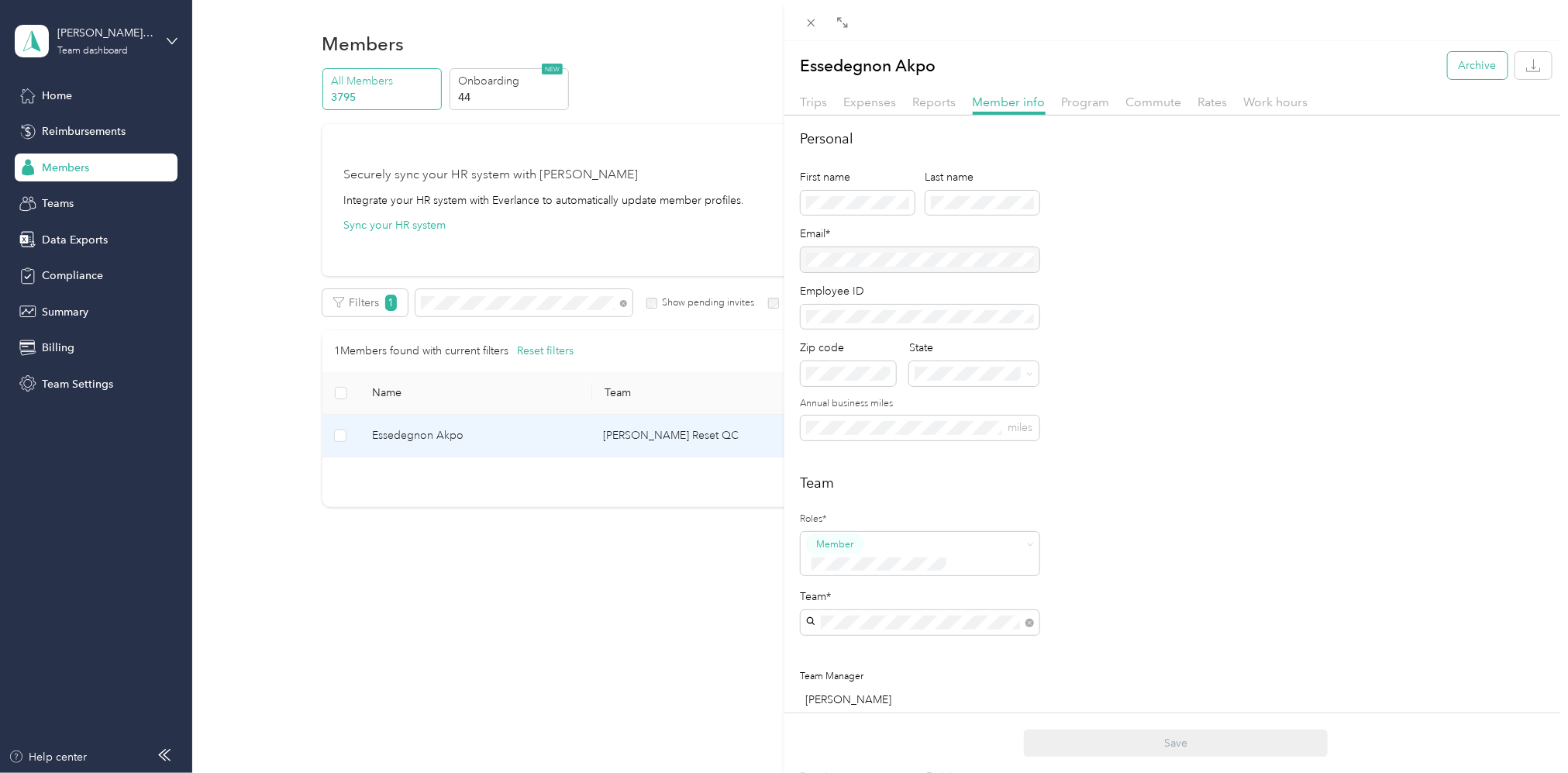
click at [1467, 61] on button "Archive" at bounding box center [1477, 66] width 60 height 27
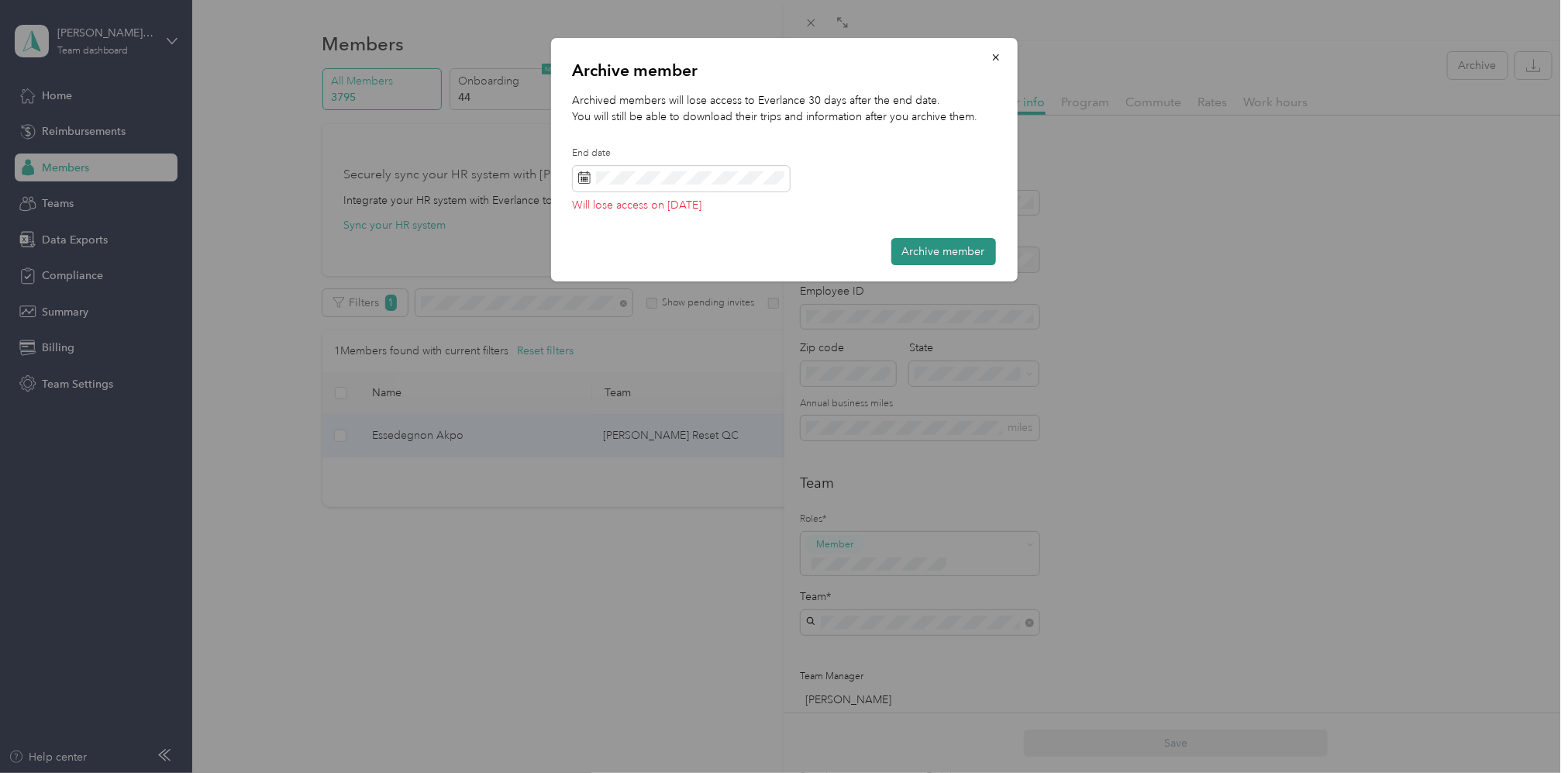
click at [946, 254] on button "Archive member" at bounding box center [943, 251] width 105 height 27
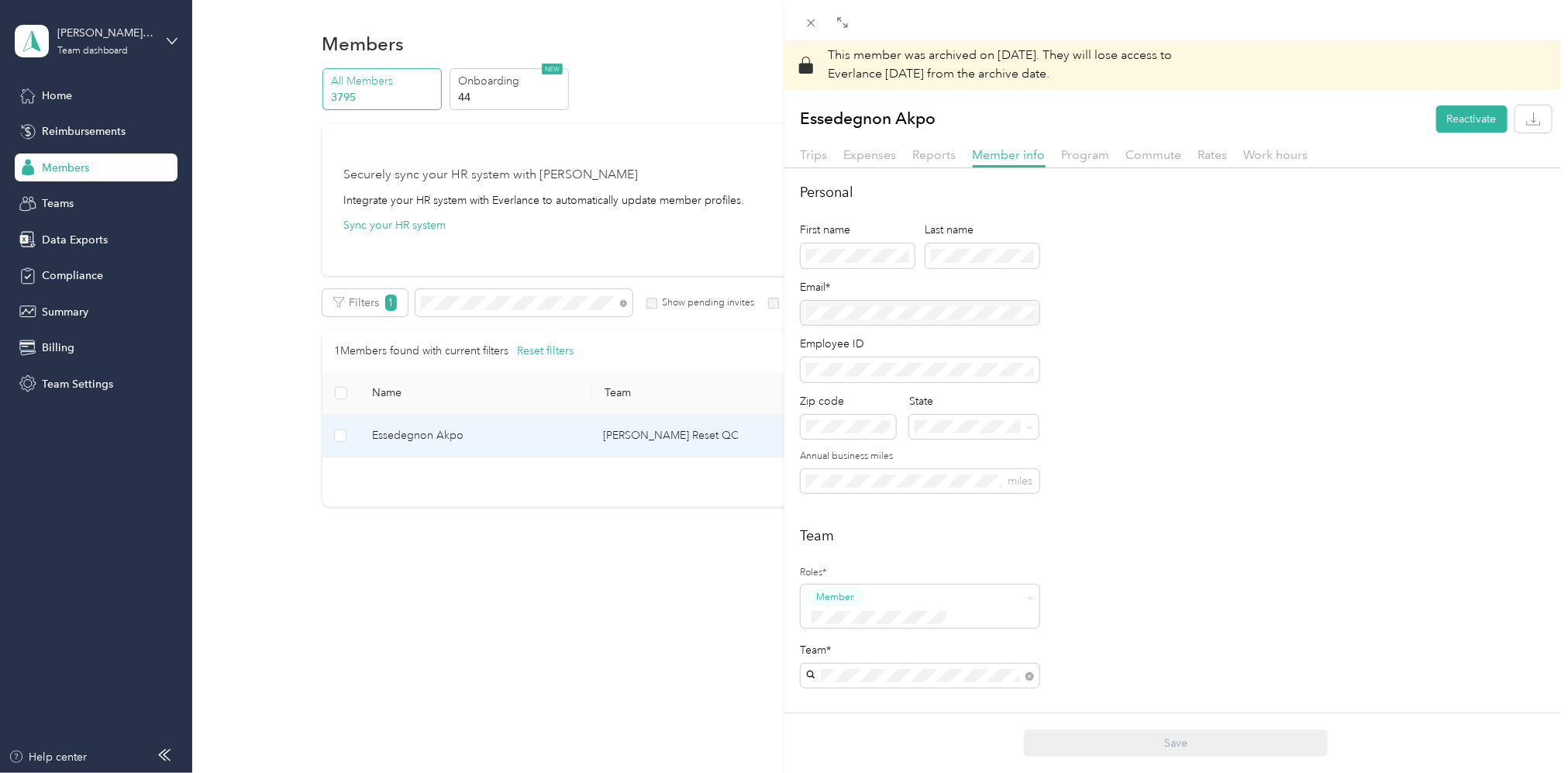
click at [524, 307] on div "This member was archived on [DATE] . They will lose access to Everlance [DATE] …" at bounding box center [784, 386] width 1568 height 773
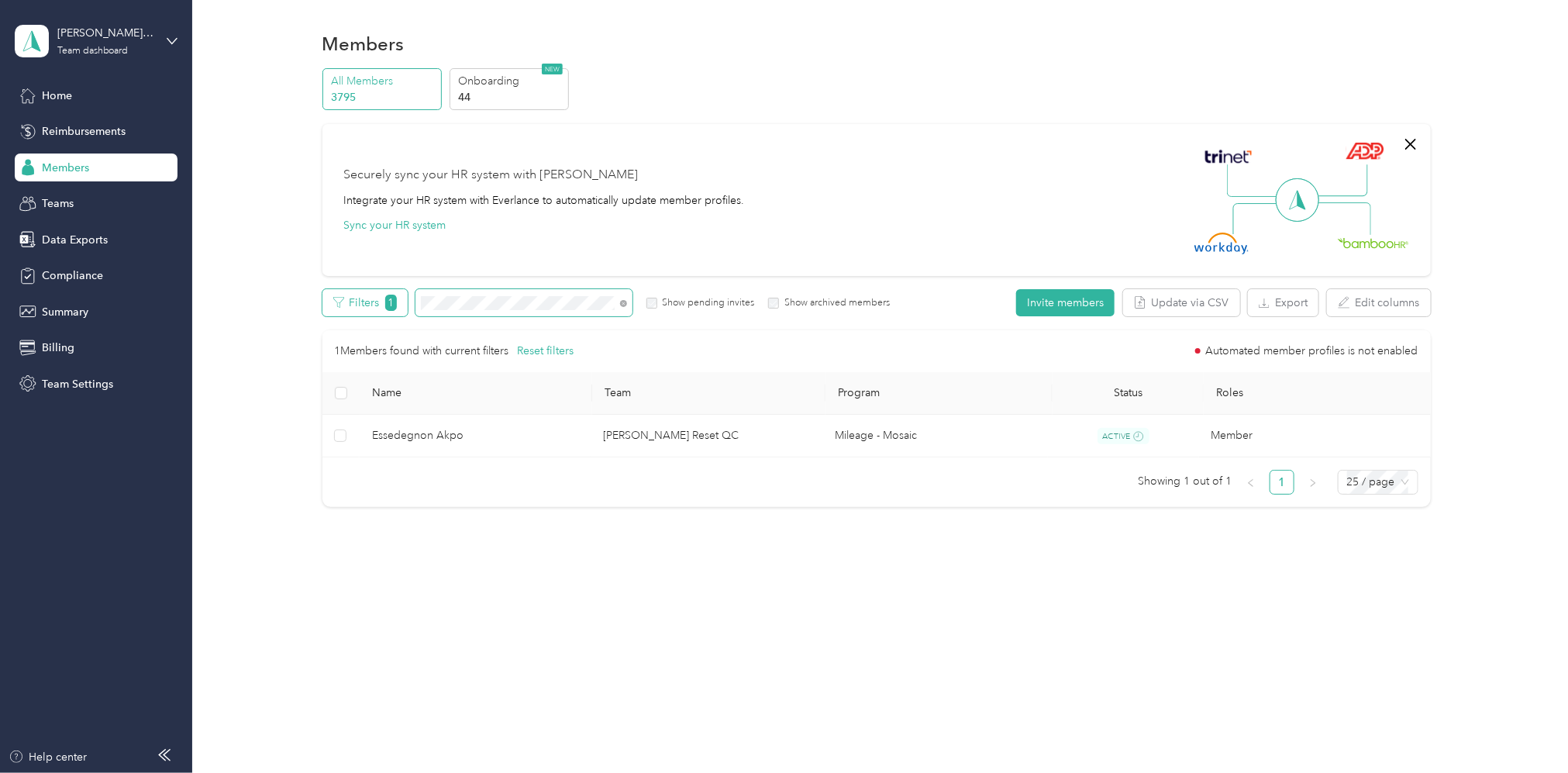
click at [323, 300] on div "Filters 1 Show pending invites Show archived members" at bounding box center [606, 303] width 568 height 27
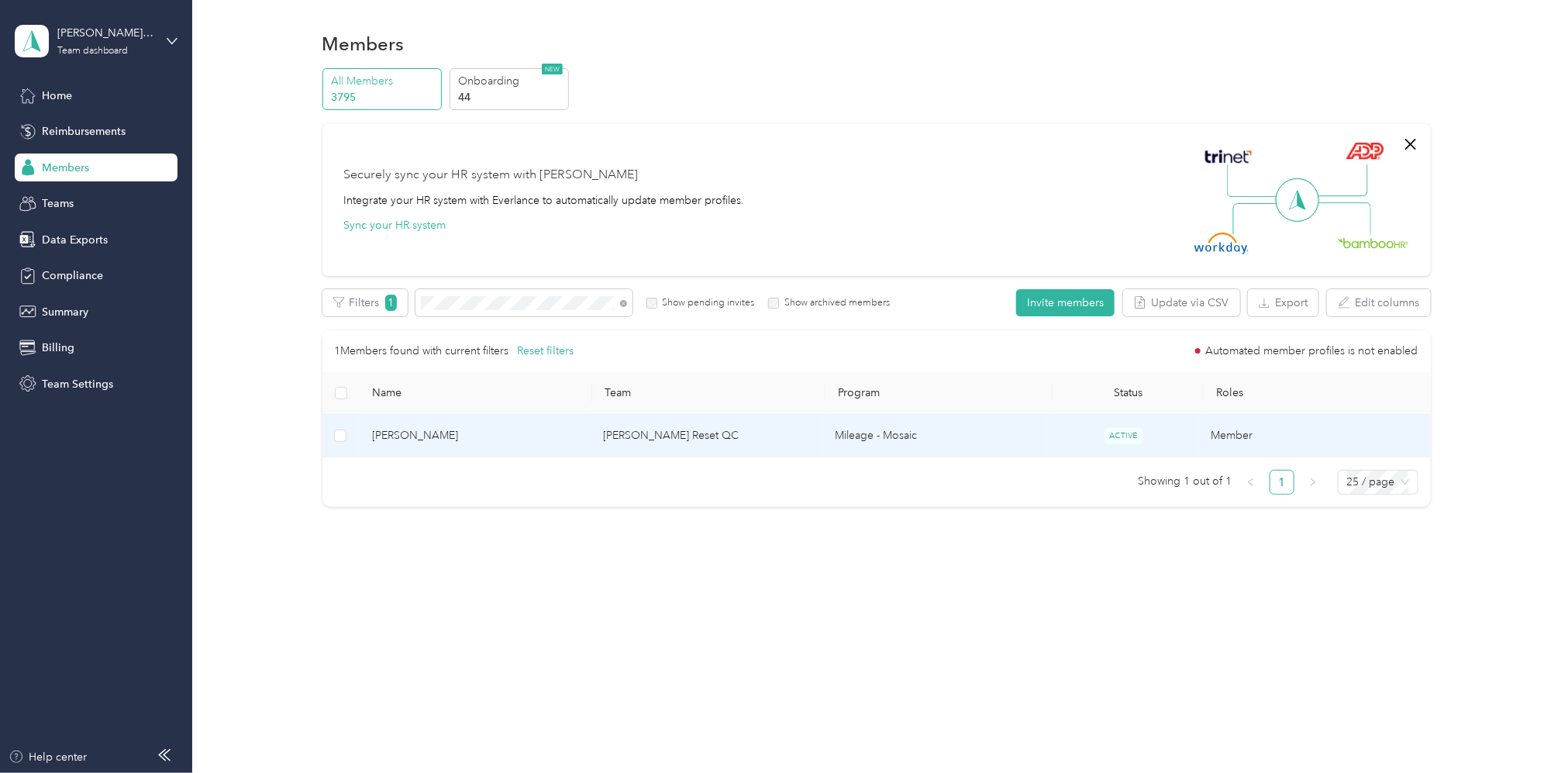
click at [625, 433] on td "[PERSON_NAME] Reset QC" at bounding box center [706, 436] width 232 height 43
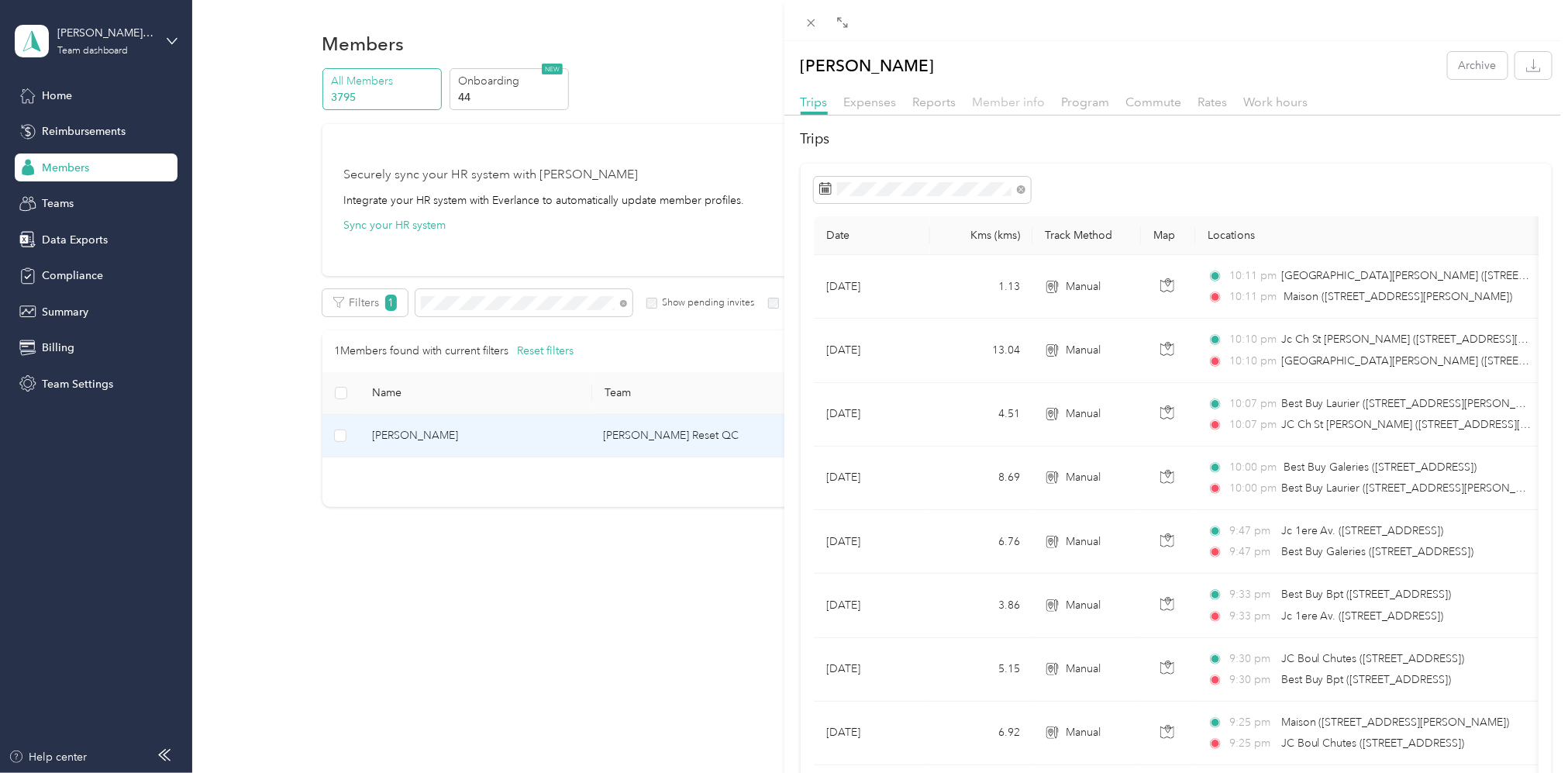
click at [1008, 103] on span "Member info" at bounding box center [1008, 102] width 72 height 15
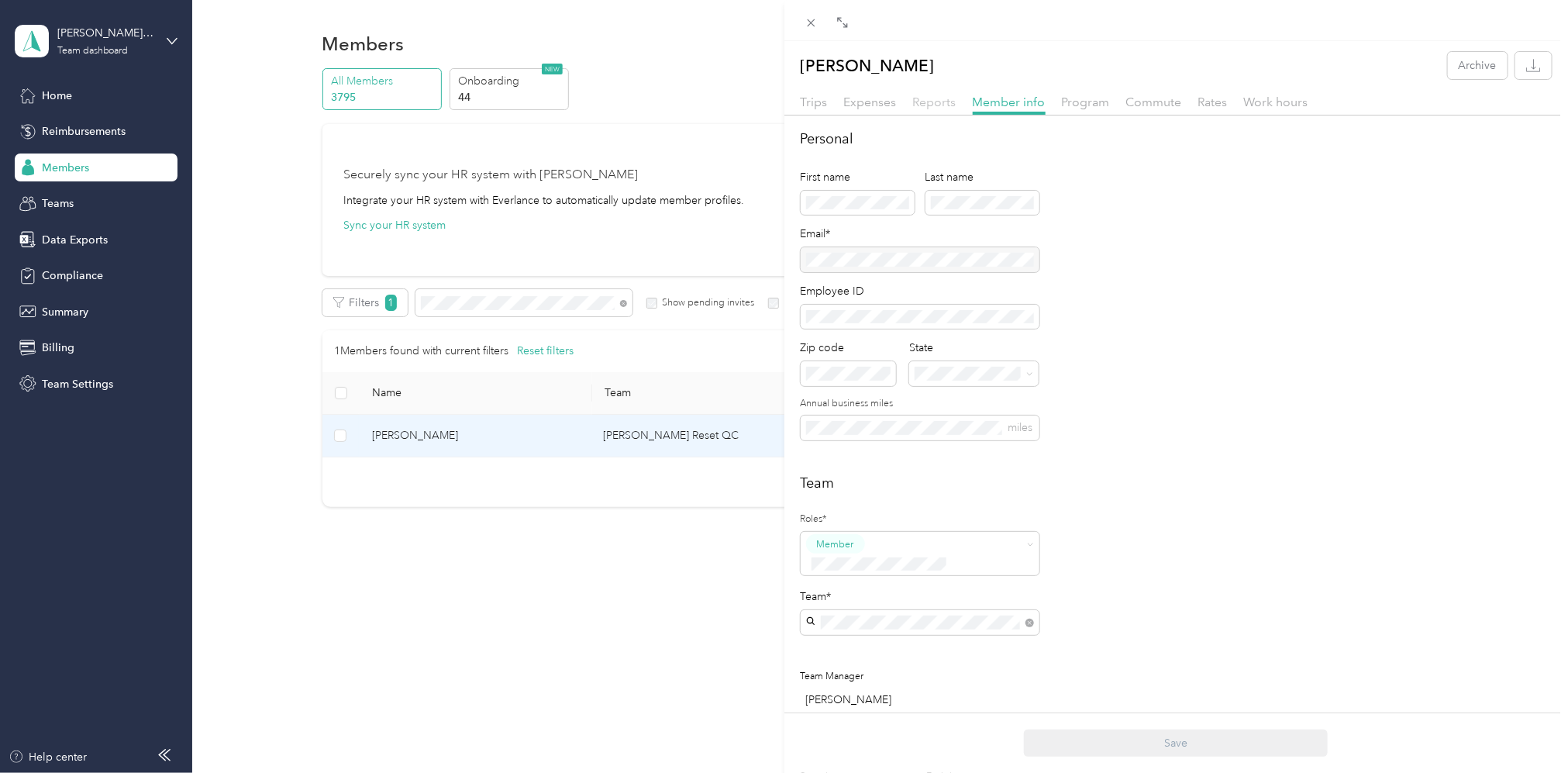
click at [937, 101] on span "Reports" at bounding box center [934, 102] width 43 height 15
